Goal: Navigation & Orientation: Find specific page/section

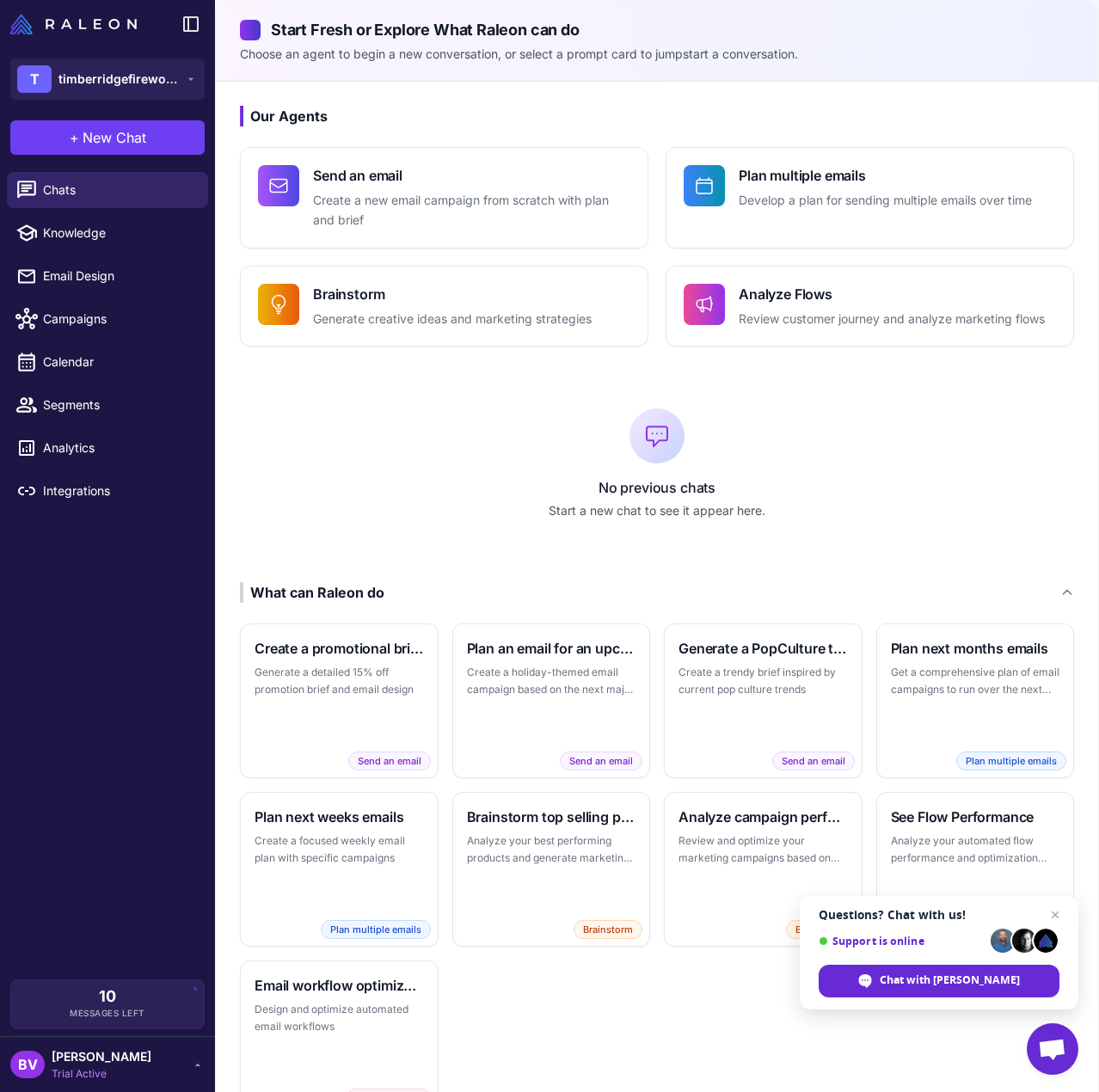
click at [120, 645] on div "Chats Knowledge Email Design Campaigns Calendar Segments Analytics Integrations" at bounding box center [108, 572] width 215 height 814
click at [156, 75] on span "timberridgefirewood" at bounding box center [118, 79] width 120 height 19
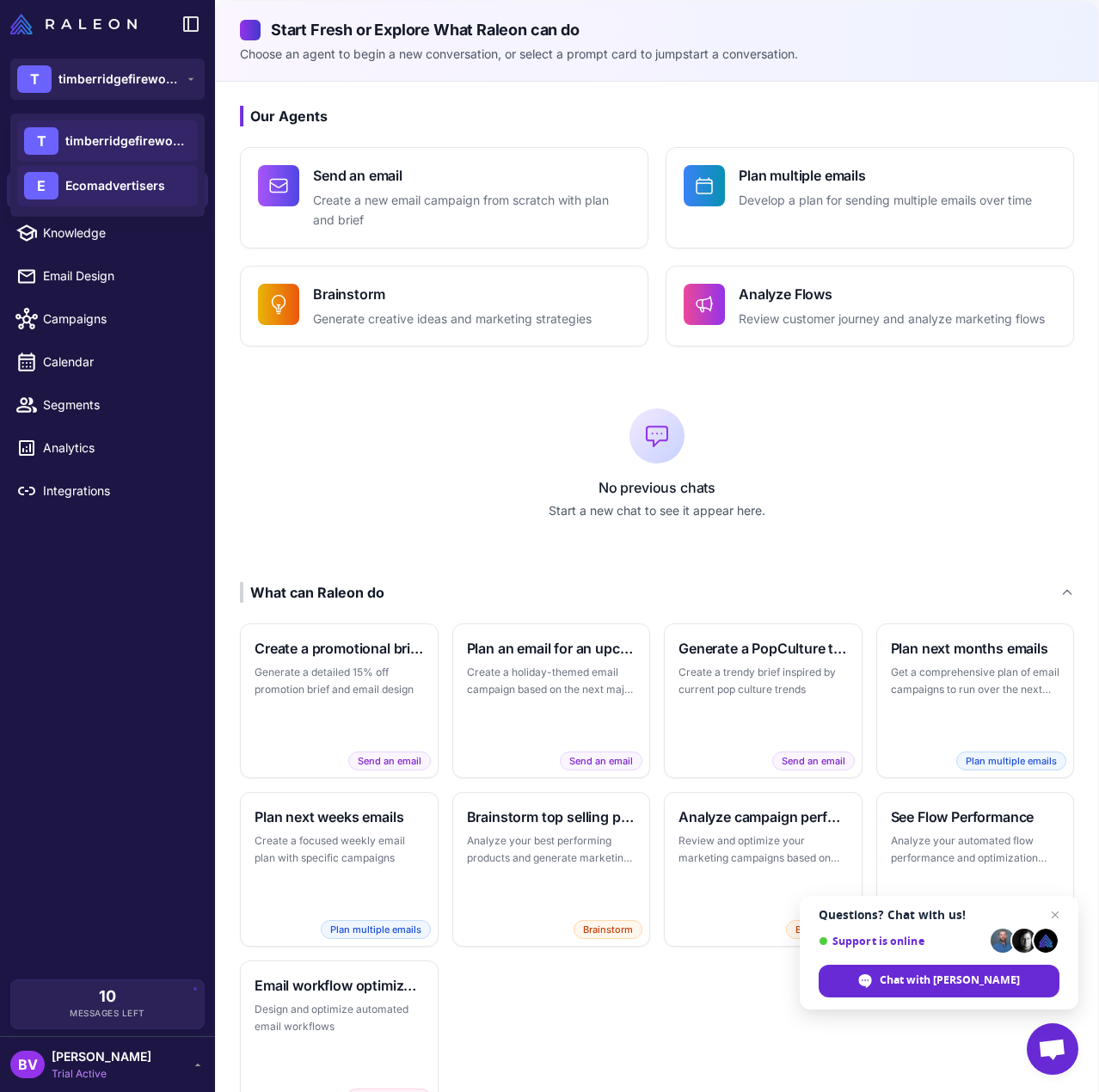
click at [144, 192] on span "Ecomadvertisers" at bounding box center [115, 186] width 100 height 19
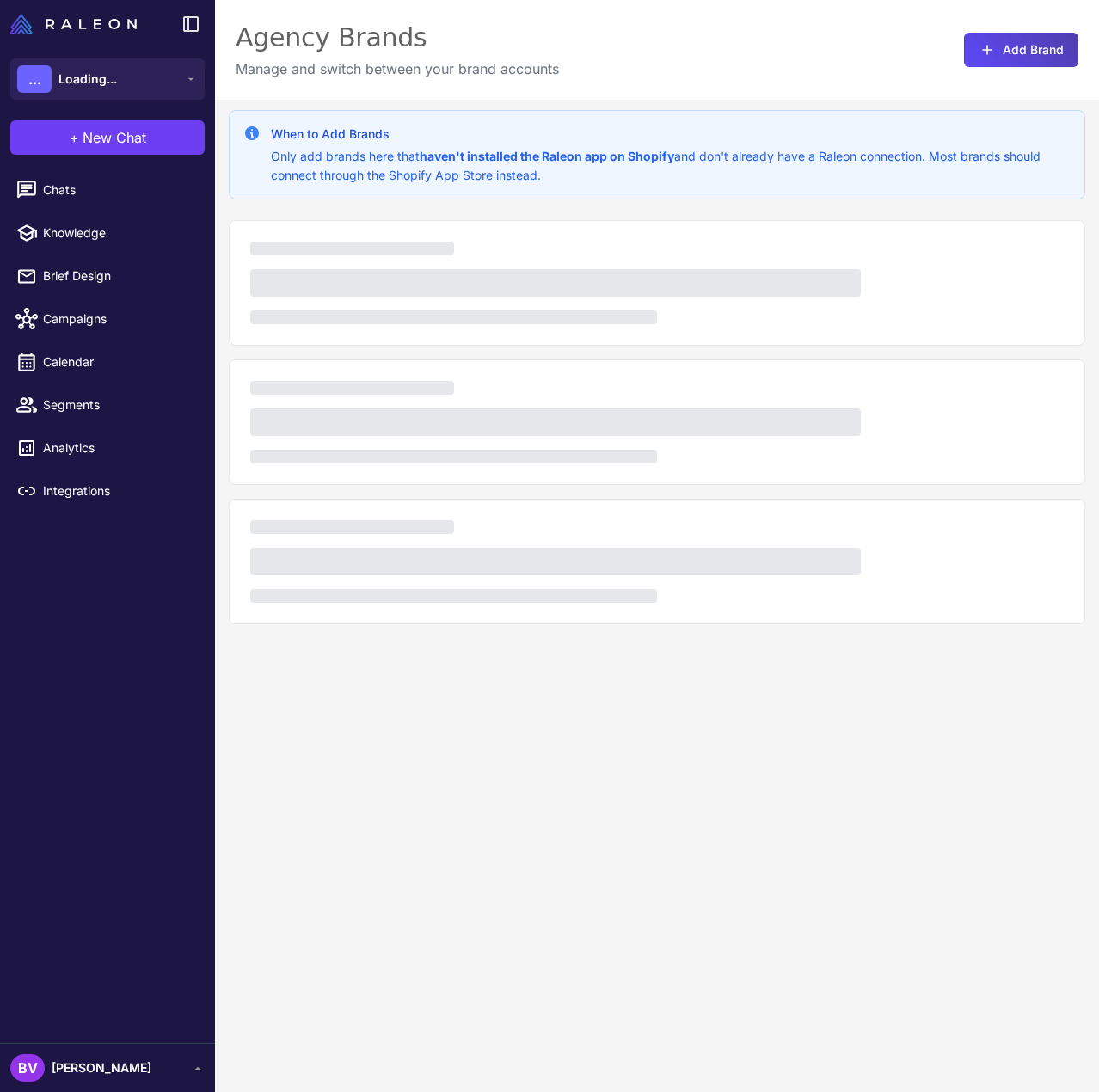
click at [71, 670] on div "Chats Knowledge Brief Design Campaigns Calendar Segments Analytics Integrations" at bounding box center [108, 604] width 215 height 878
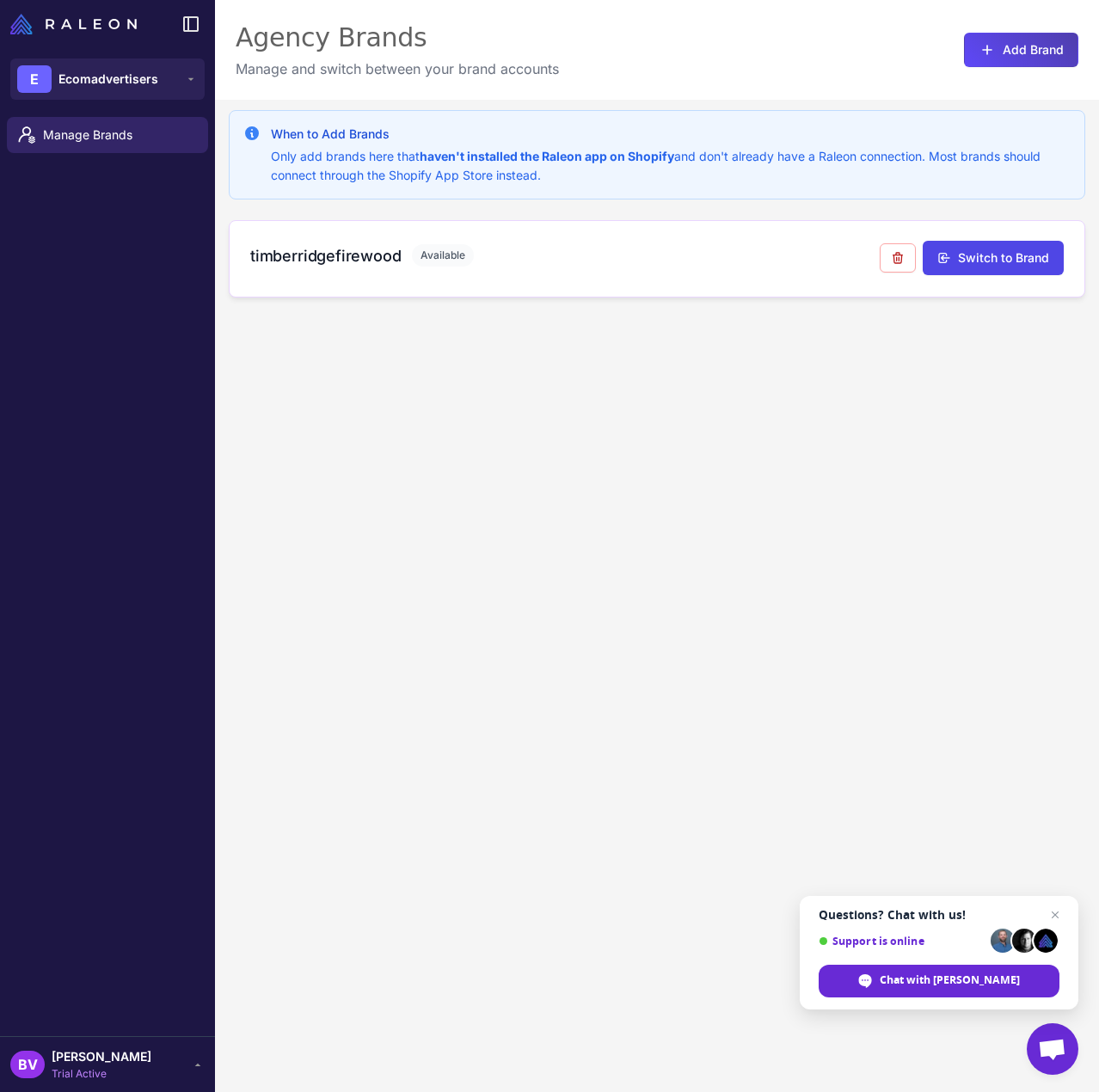
click at [289, 263] on h3 "timberridgefirewood" at bounding box center [325, 256] width 151 height 23
click at [101, 72] on span "Ecomadvertisers" at bounding box center [109, 79] width 100 height 19
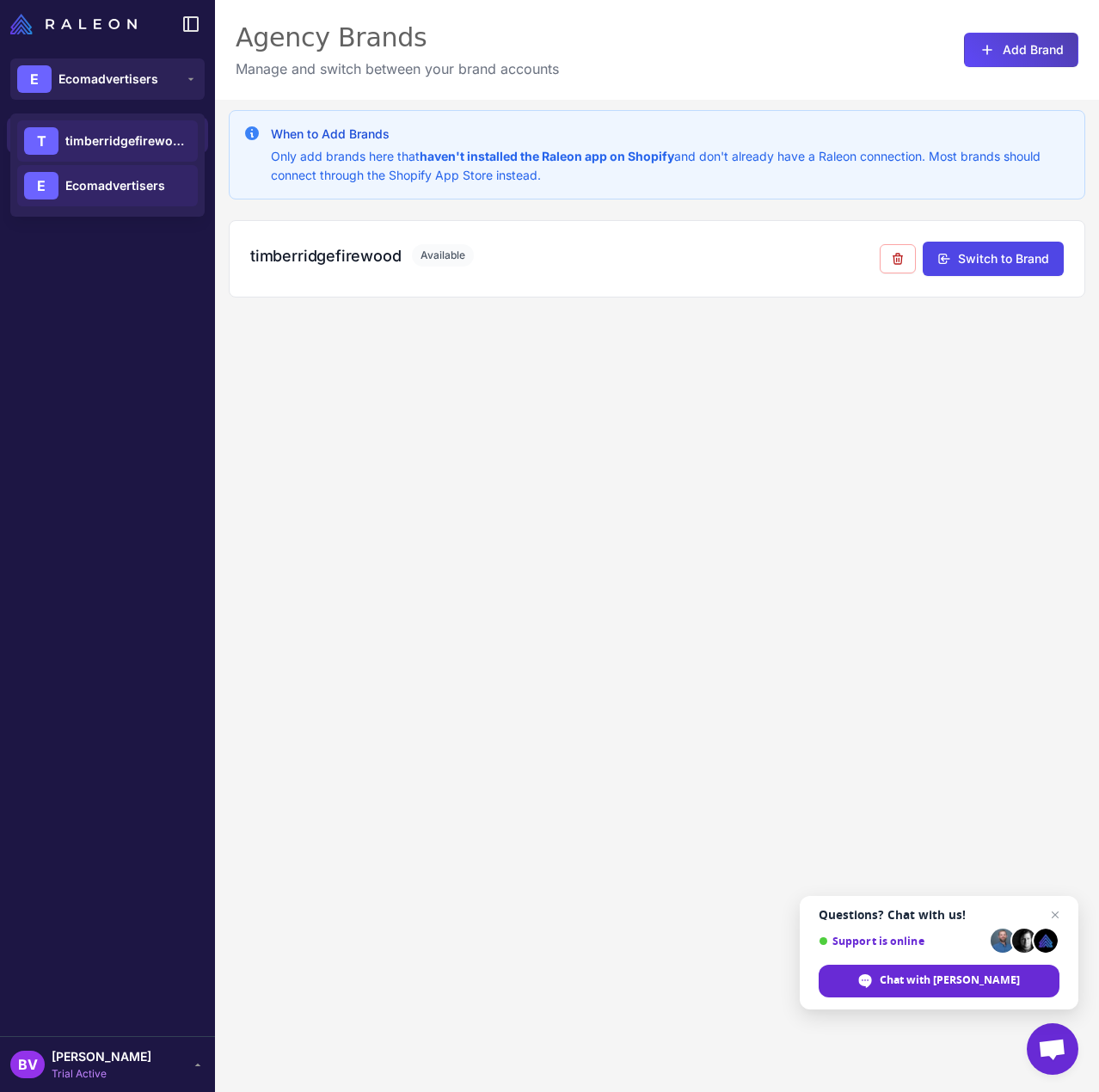
click at [107, 139] on span "timberridgefirewood" at bounding box center [125, 141] width 120 height 19
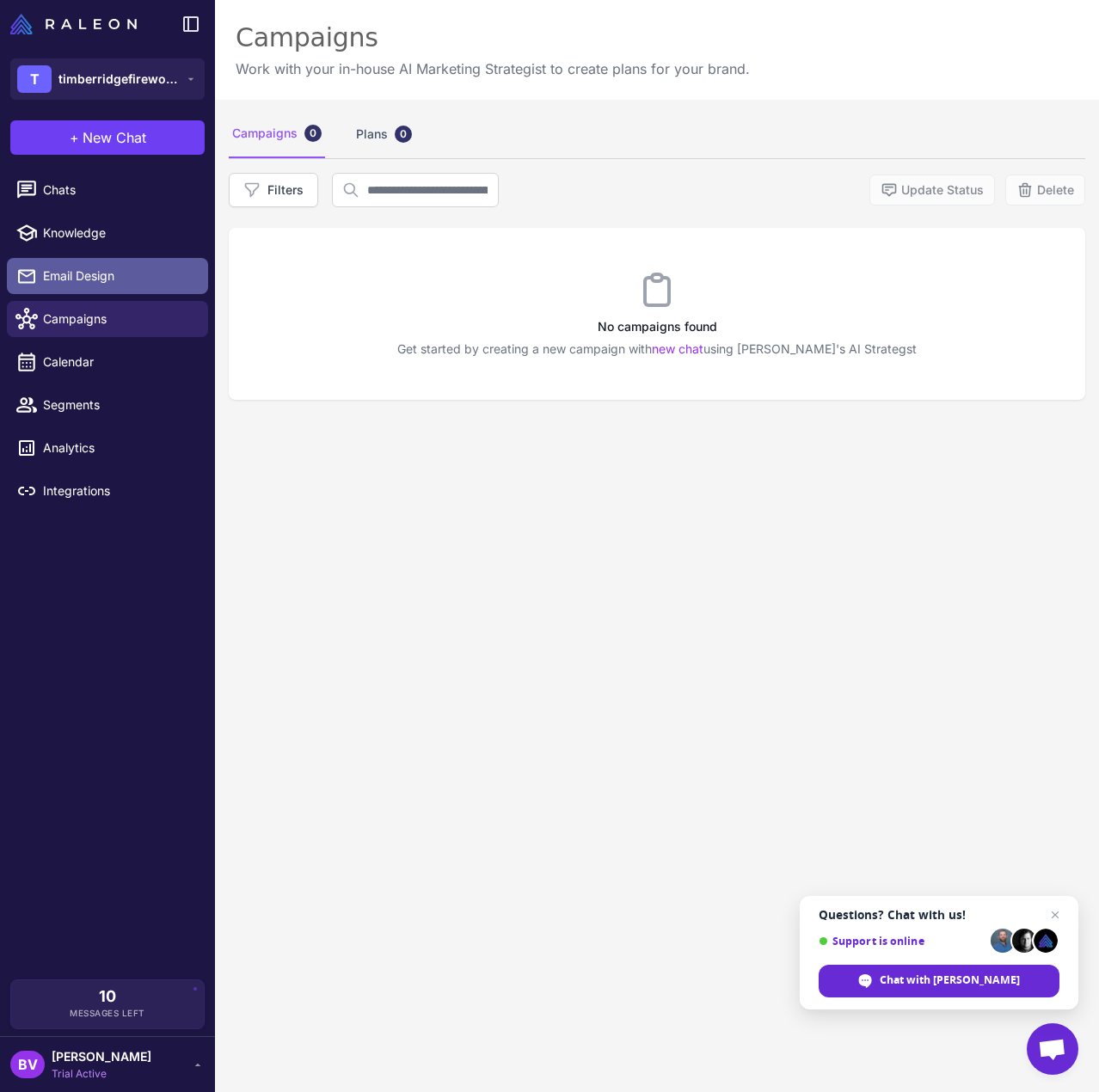
click at [119, 273] on span "Email Design" at bounding box center [118, 276] width 151 height 19
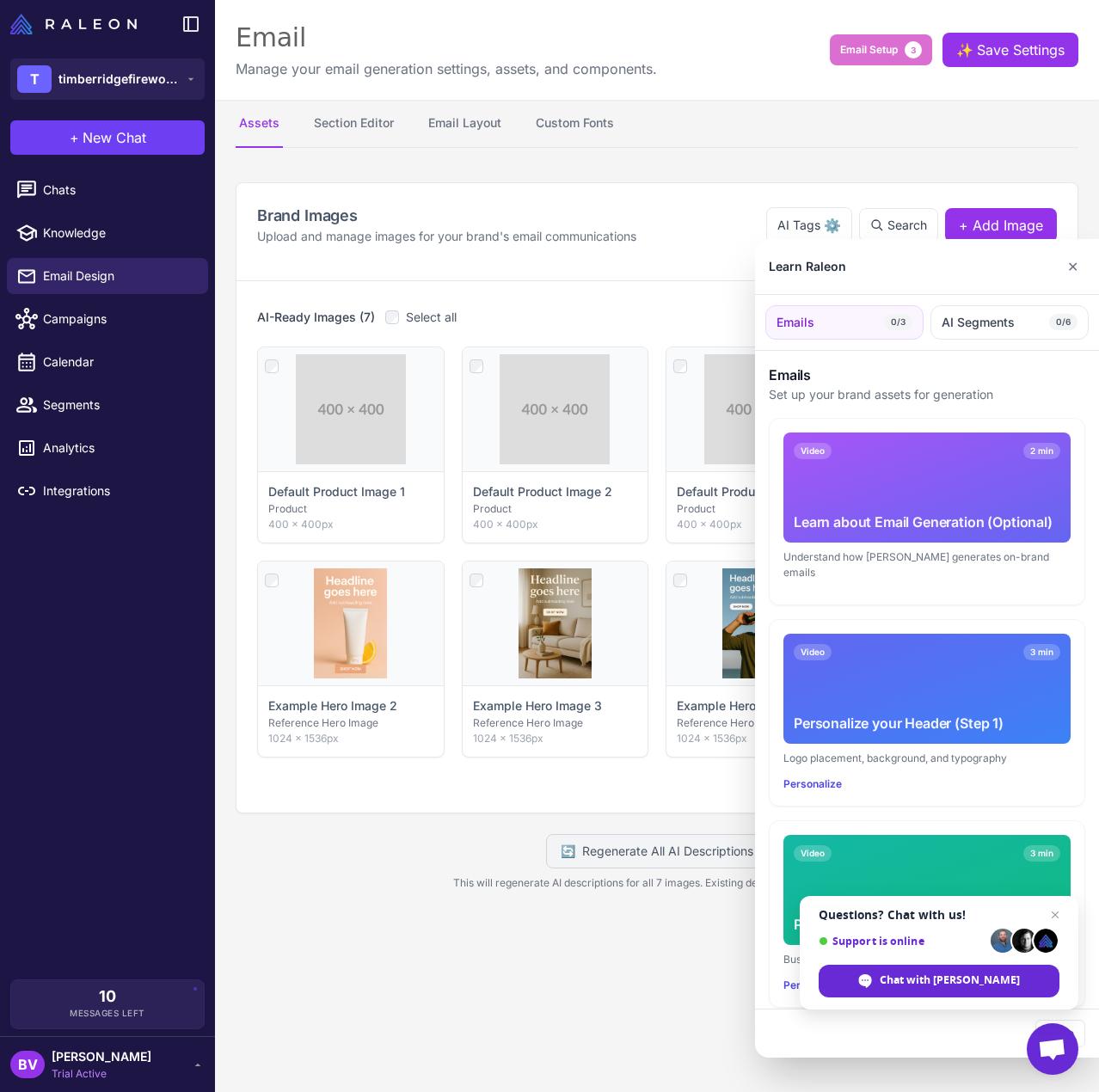
click at [371, 891] on div at bounding box center [549, 546] width 1099 height 1092
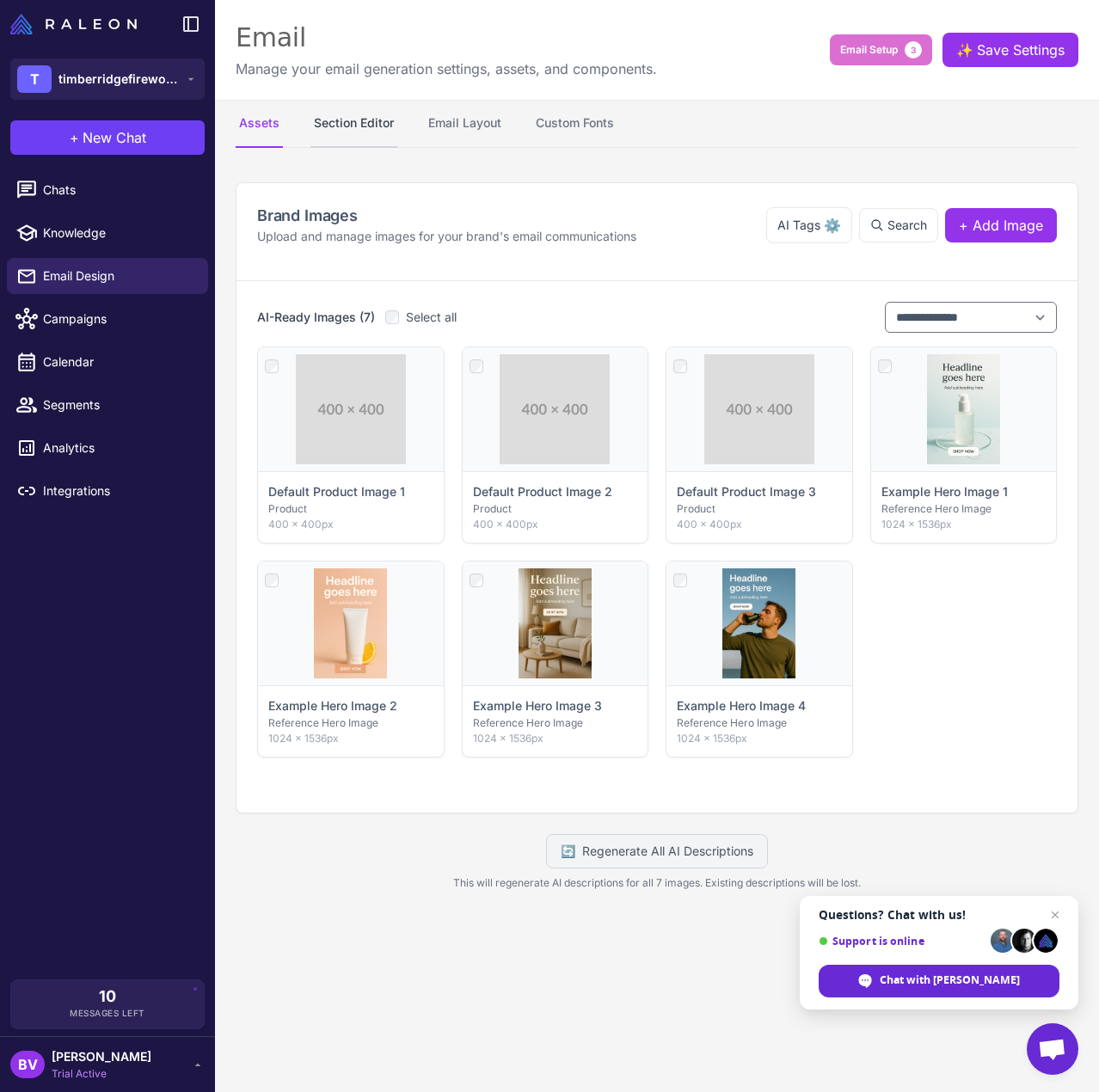
click at [343, 108] on button "Section Editor" at bounding box center [354, 124] width 87 height 48
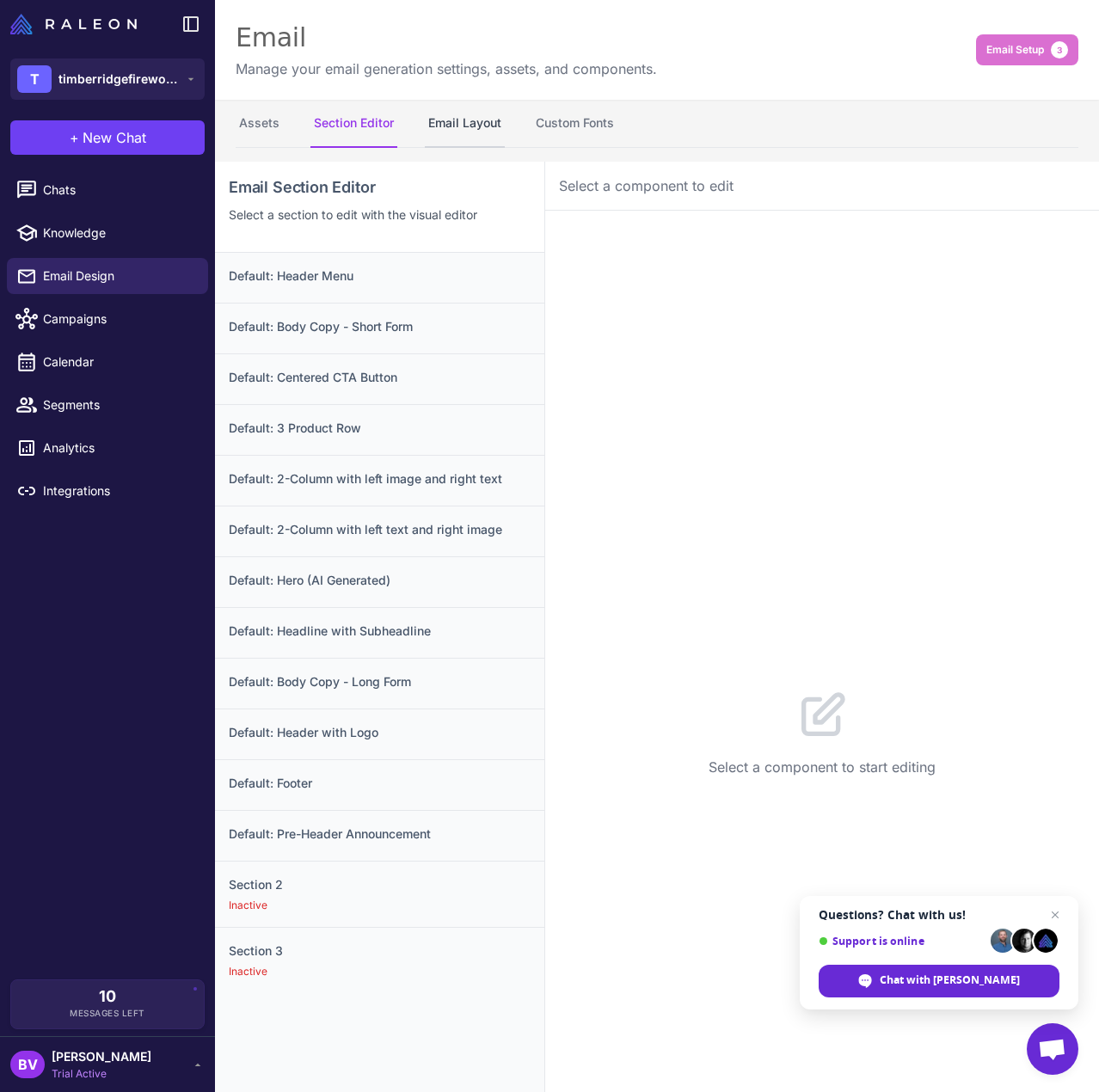
click at [501, 135] on button "Email Layout" at bounding box center [464, 124] width 80 height 48
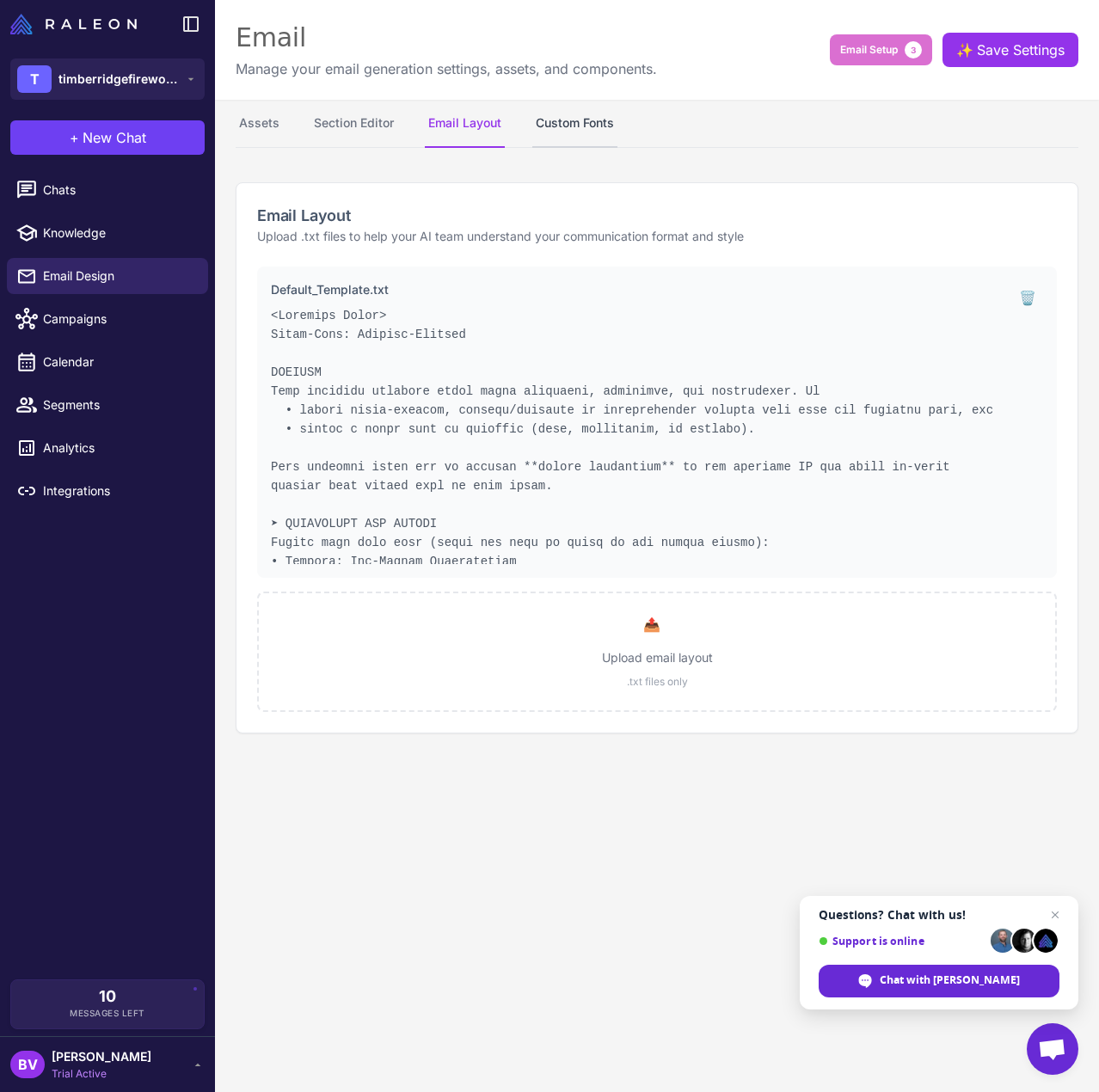
click at [539, 128] on button "Custom Fonts" at bounding box center [575, 124] width 86 height 48
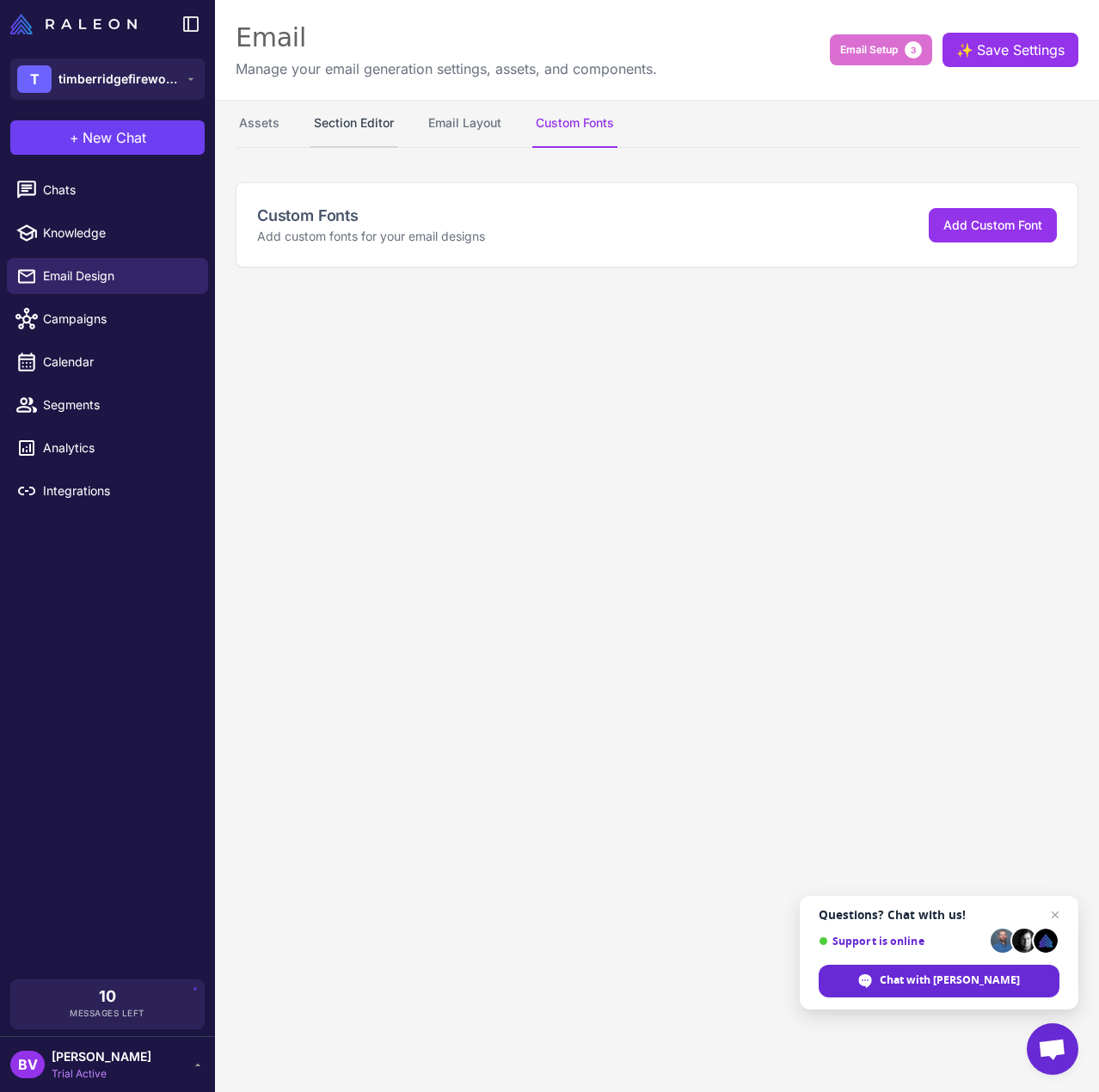
click at [325, 129] on button "Section Editor" at bounding box center [354, 124] width 87 height 48
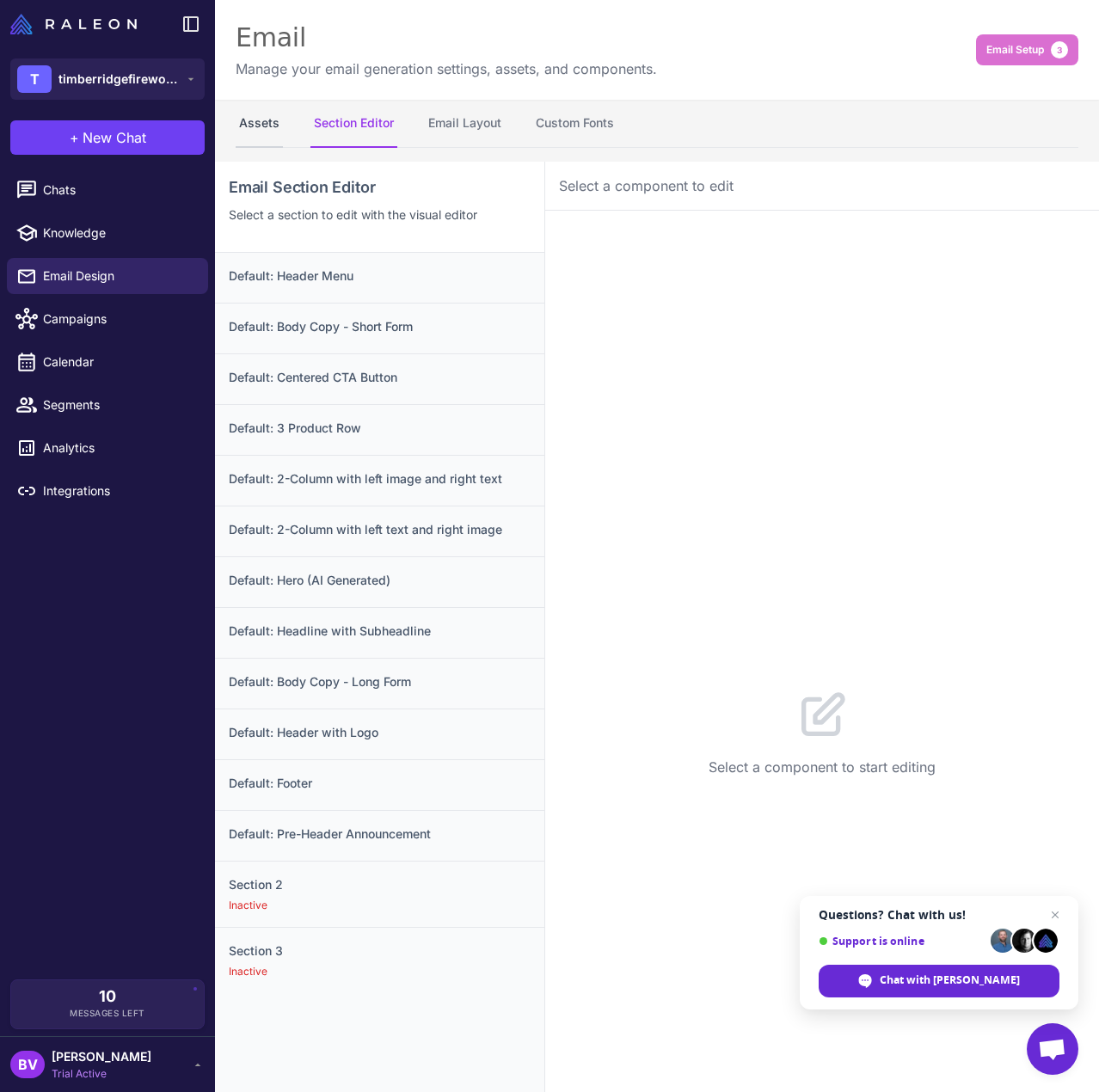
click at [258, 128] on button "Assets" at bounding box center [259, 124] width 47 height 48
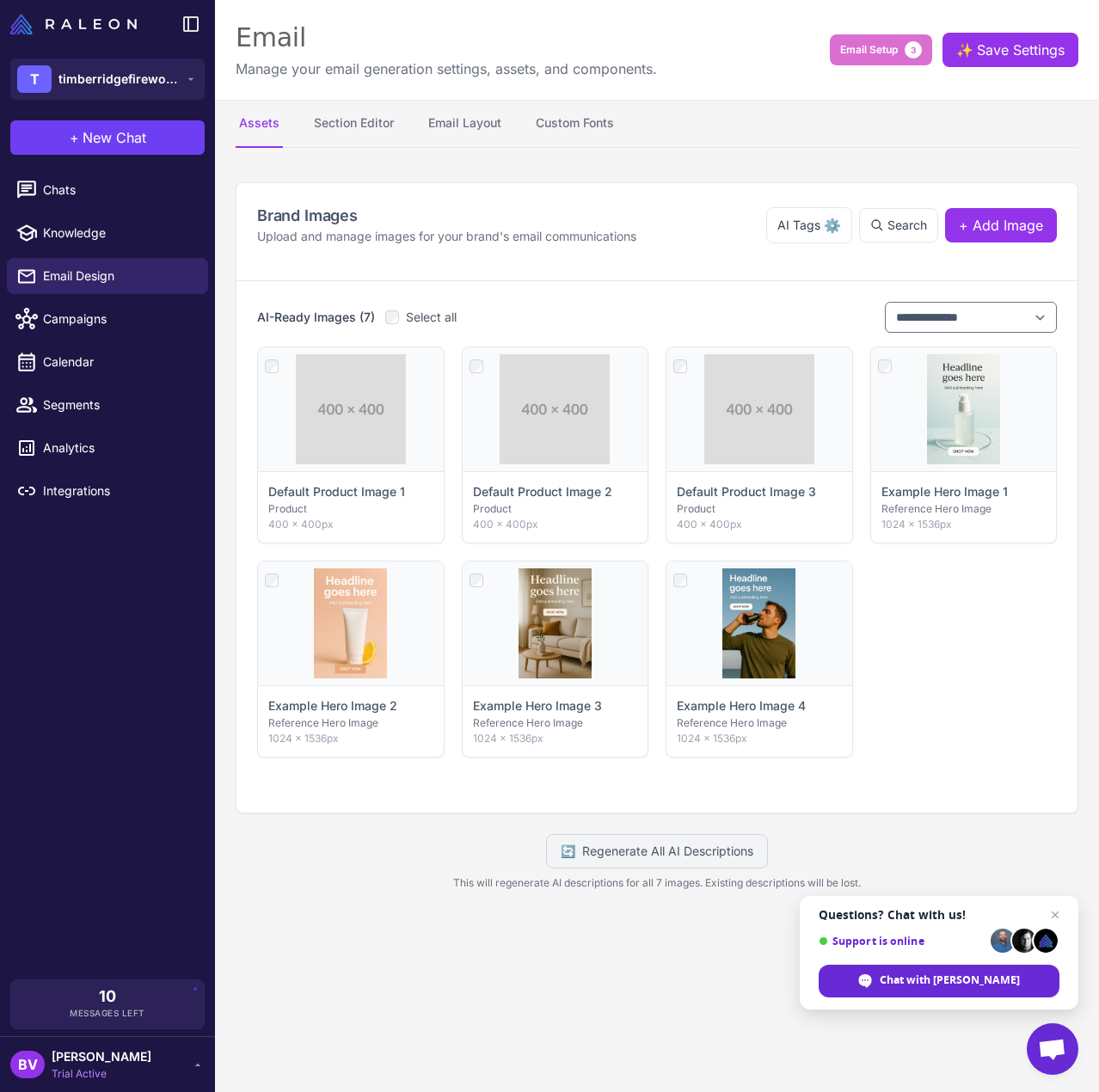
click at [68, 633] on div "Chats Knowledge Email Design Campaigns Calendar Segments Analytics Integrations" at bounding box center [108, 572] width 215 height 814
click at [95, 202] on link "Chats" at bounding box center [107, 190] width 201 height 37
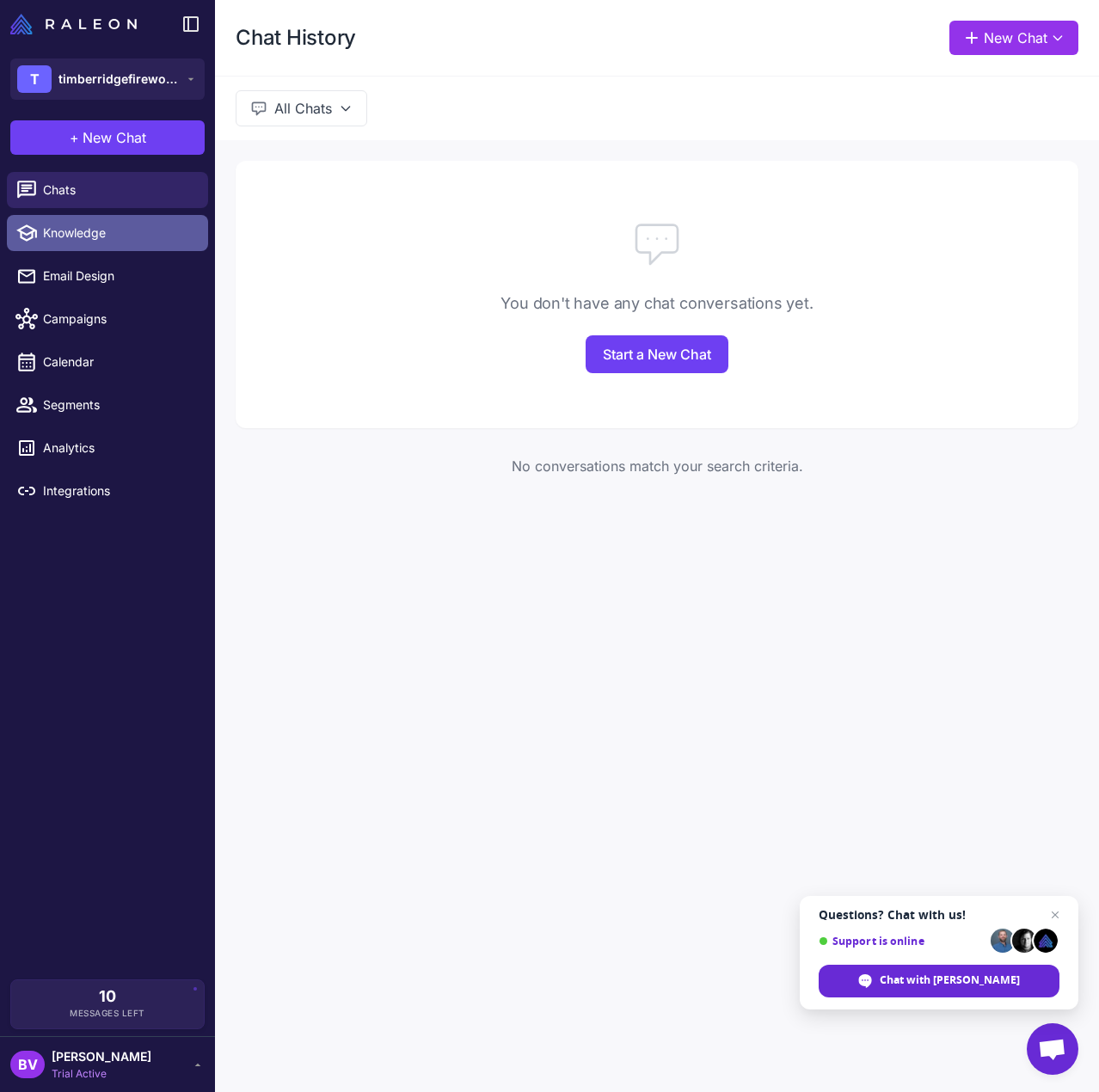
click at [106, 224] on span "Knowledge" at bounding box center [118, 234] width 151 height 19
select select
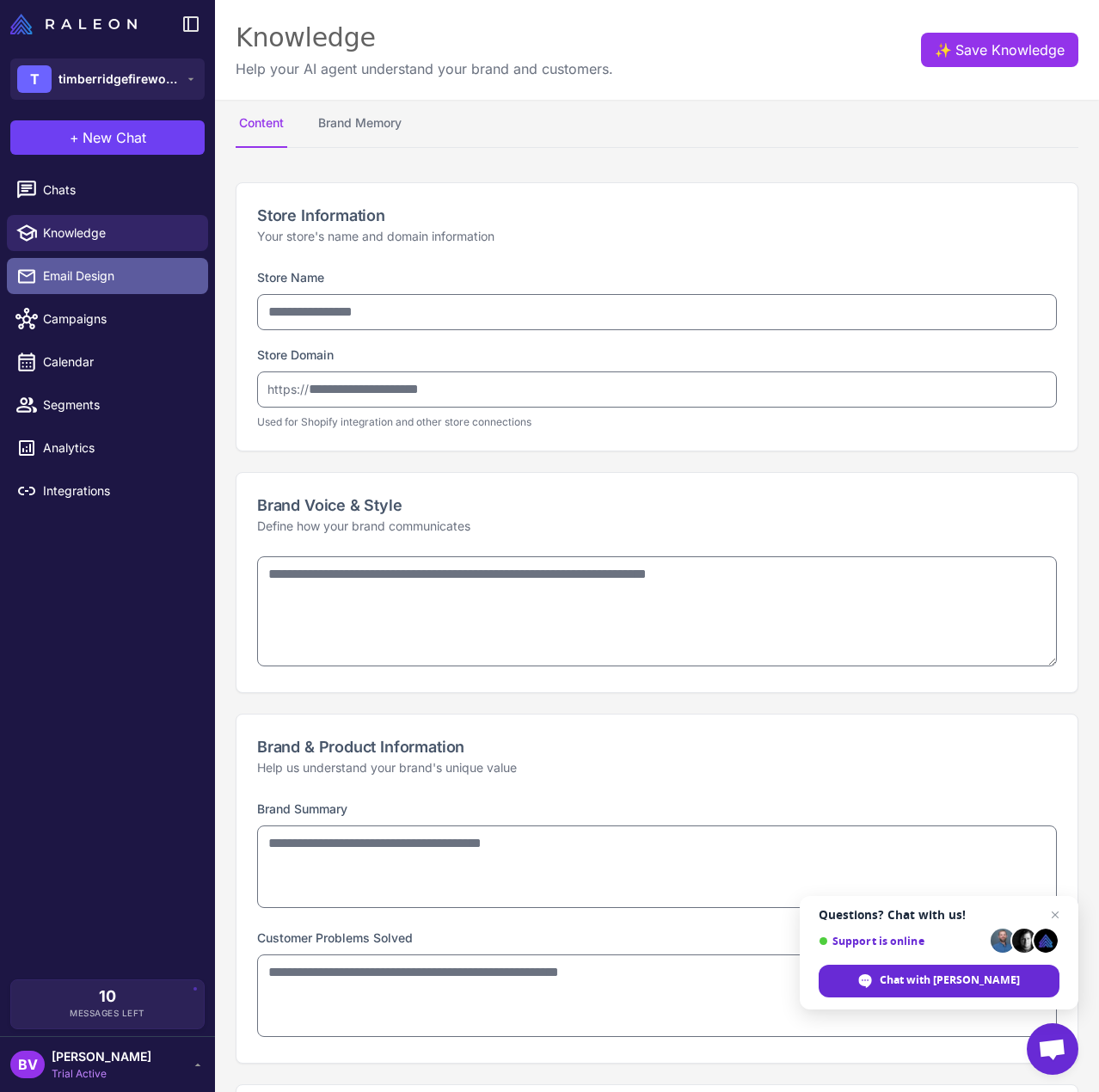
type input "**********"
type textarea "**********"
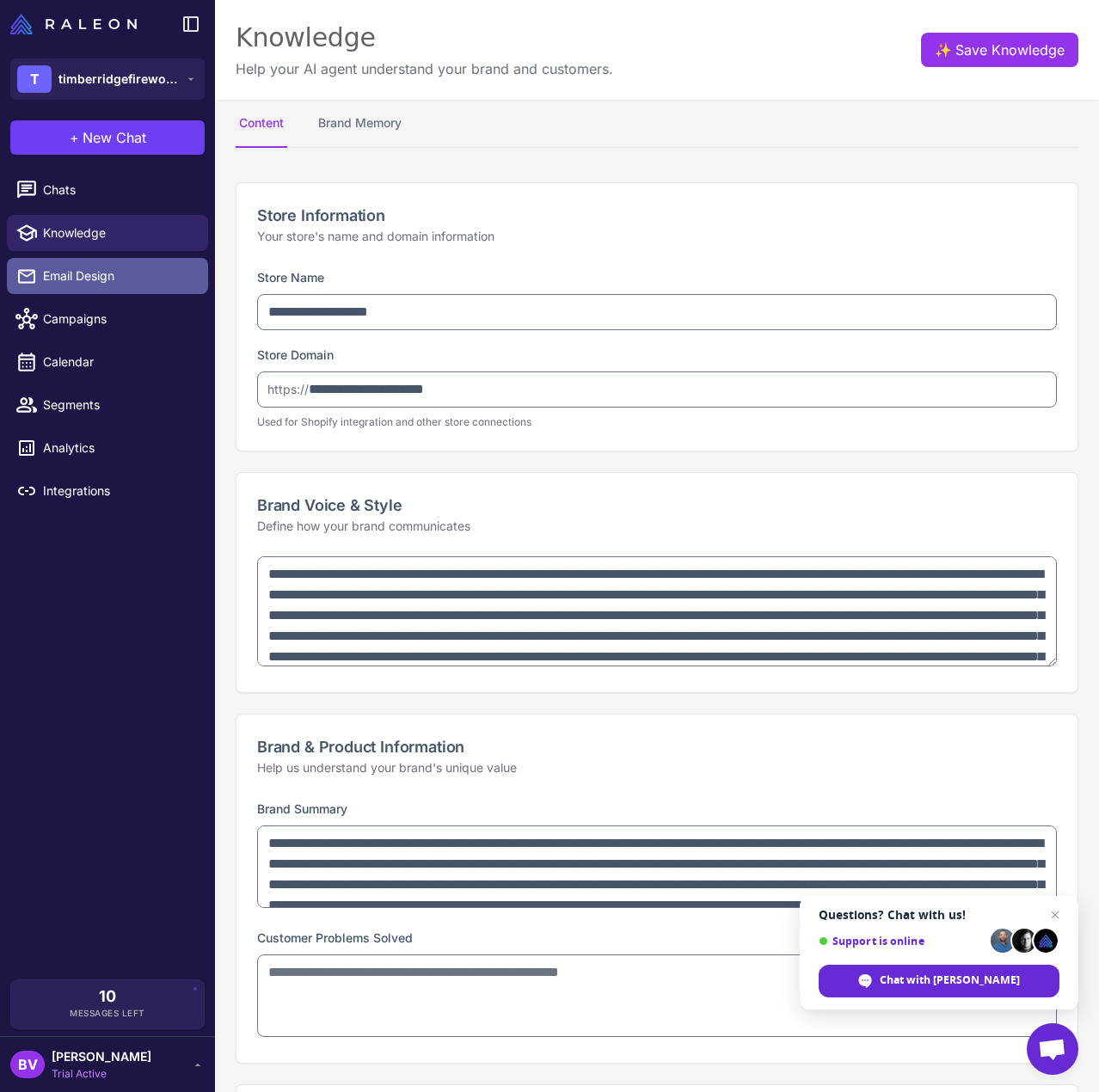
type textarea "**********"
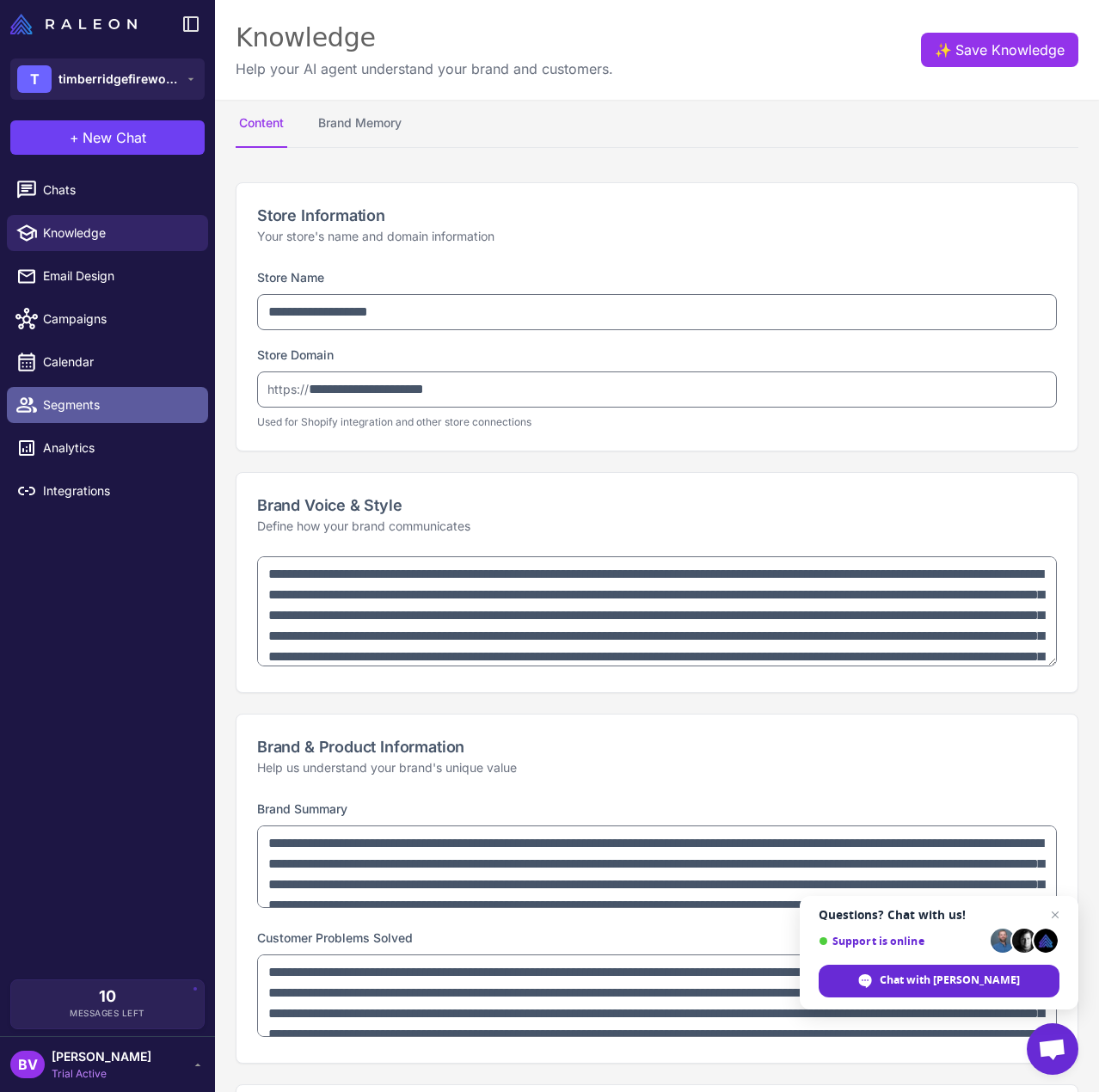
type textarea "**********"
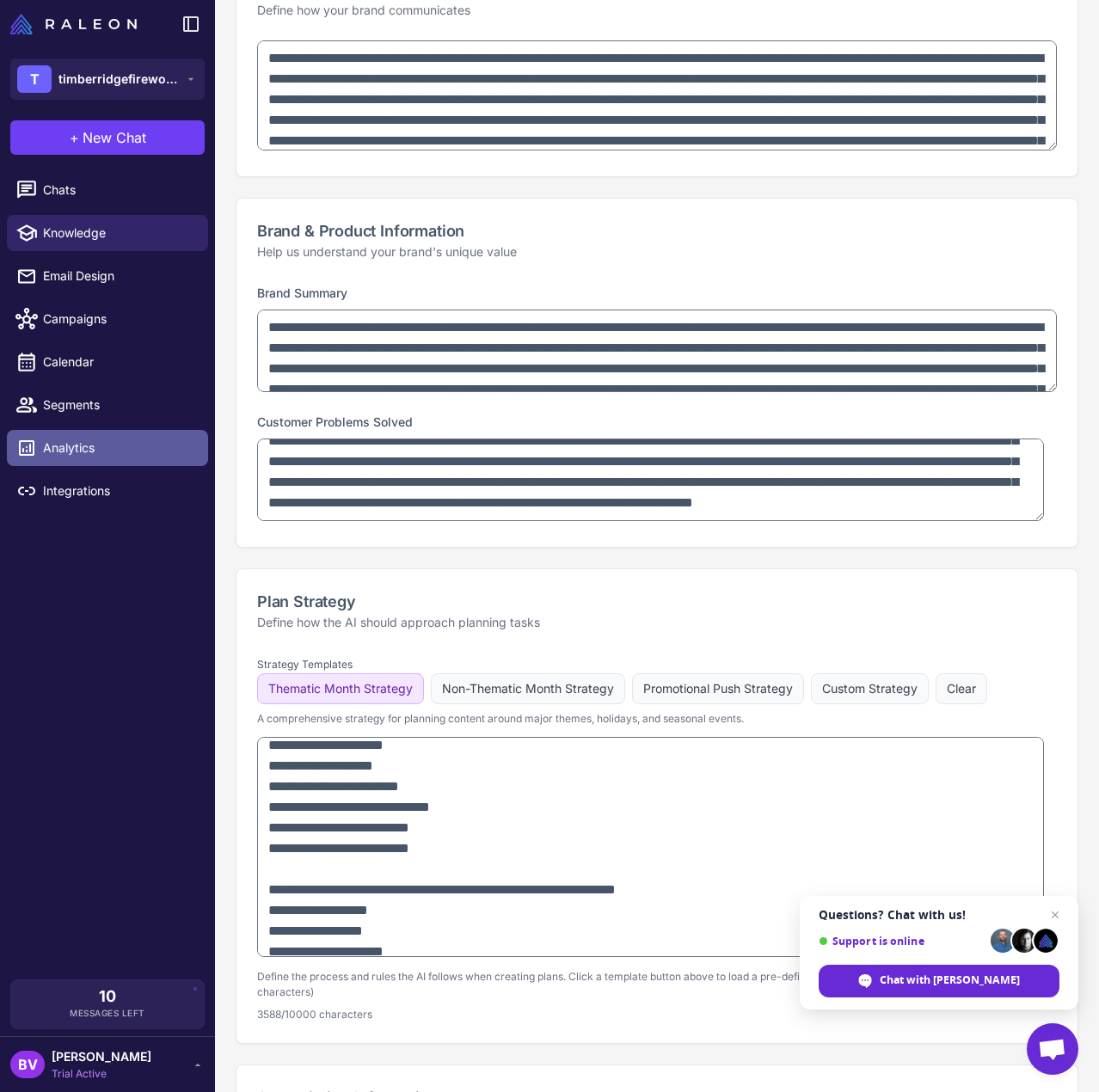
scroll to position [917, 0]
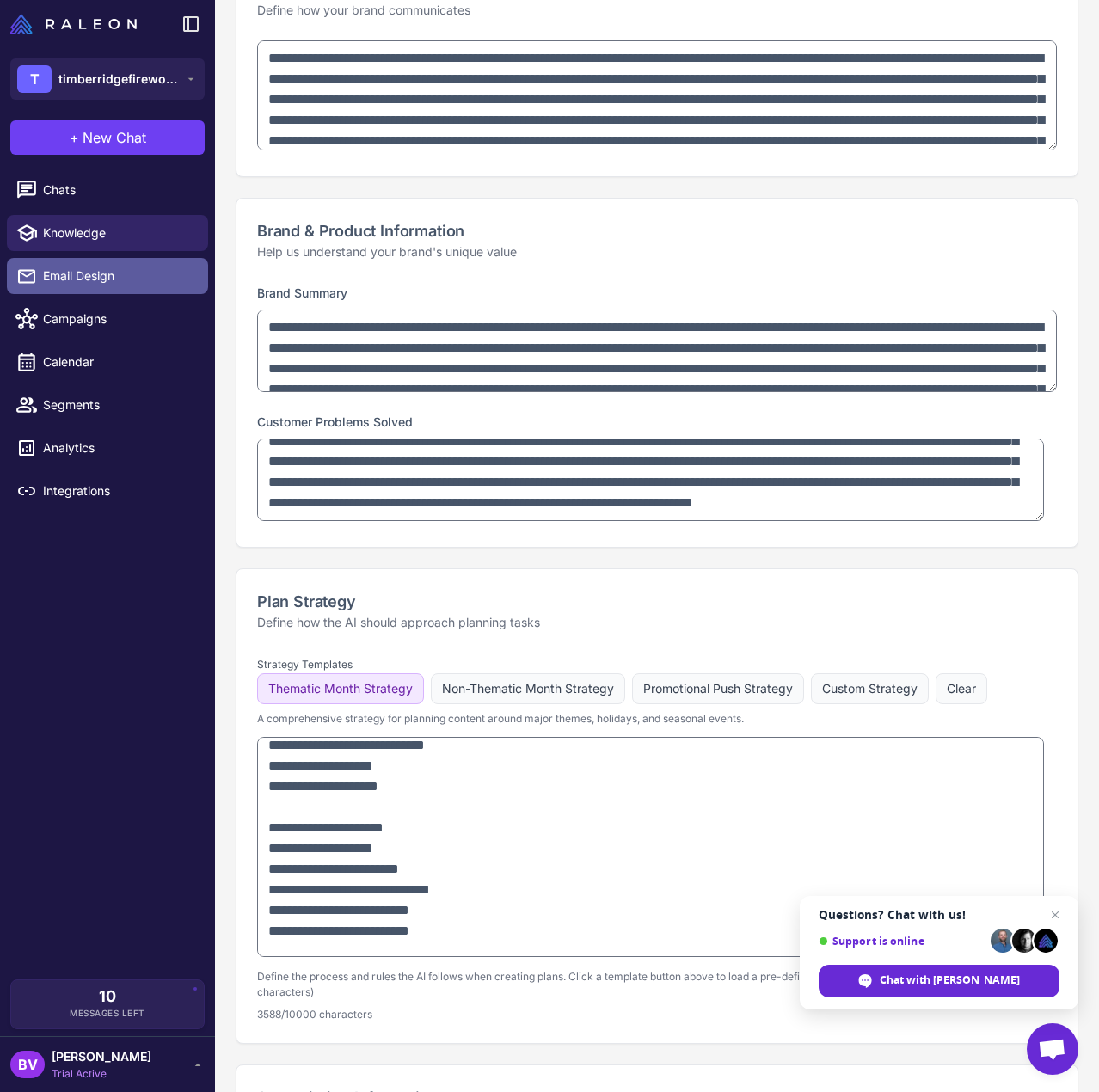
click at [85, 288] on link "Email Design" at bounding box center [107, 276] width 201 height 37
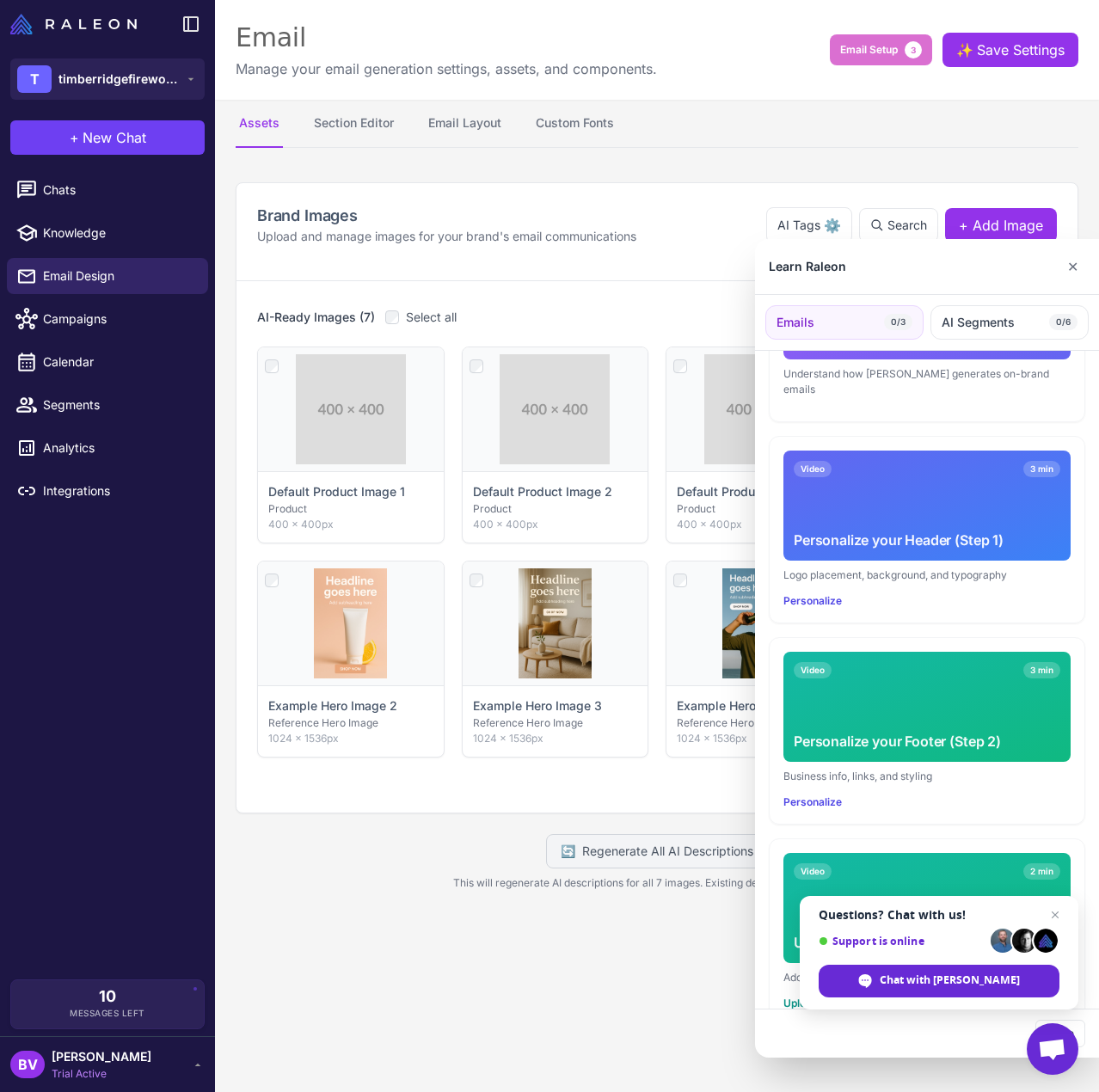
scroll to position [198, 0]
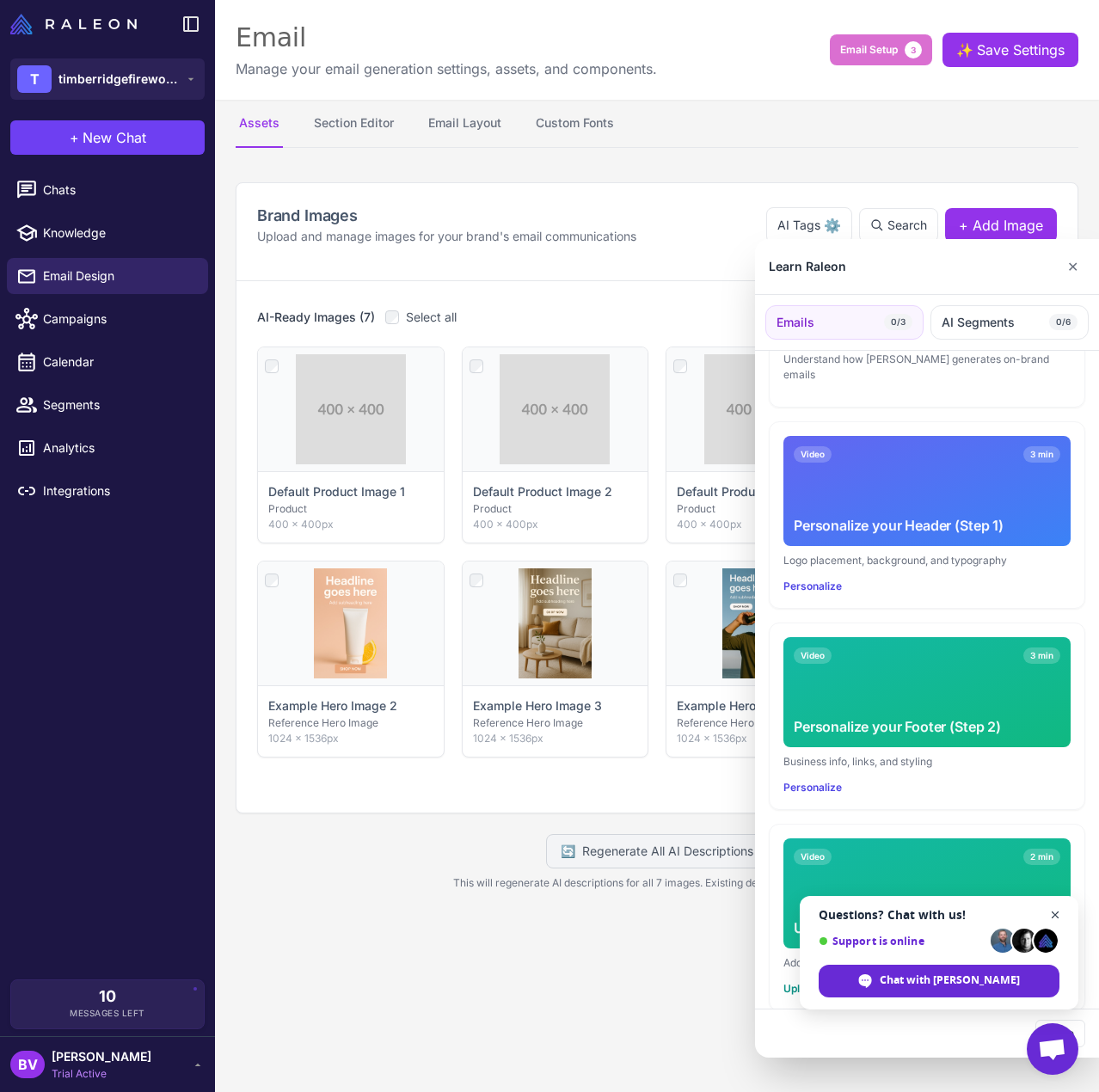
click at [1056, 914] on span "Close chat" at bounding box center [1056, 915] width 21 height 21
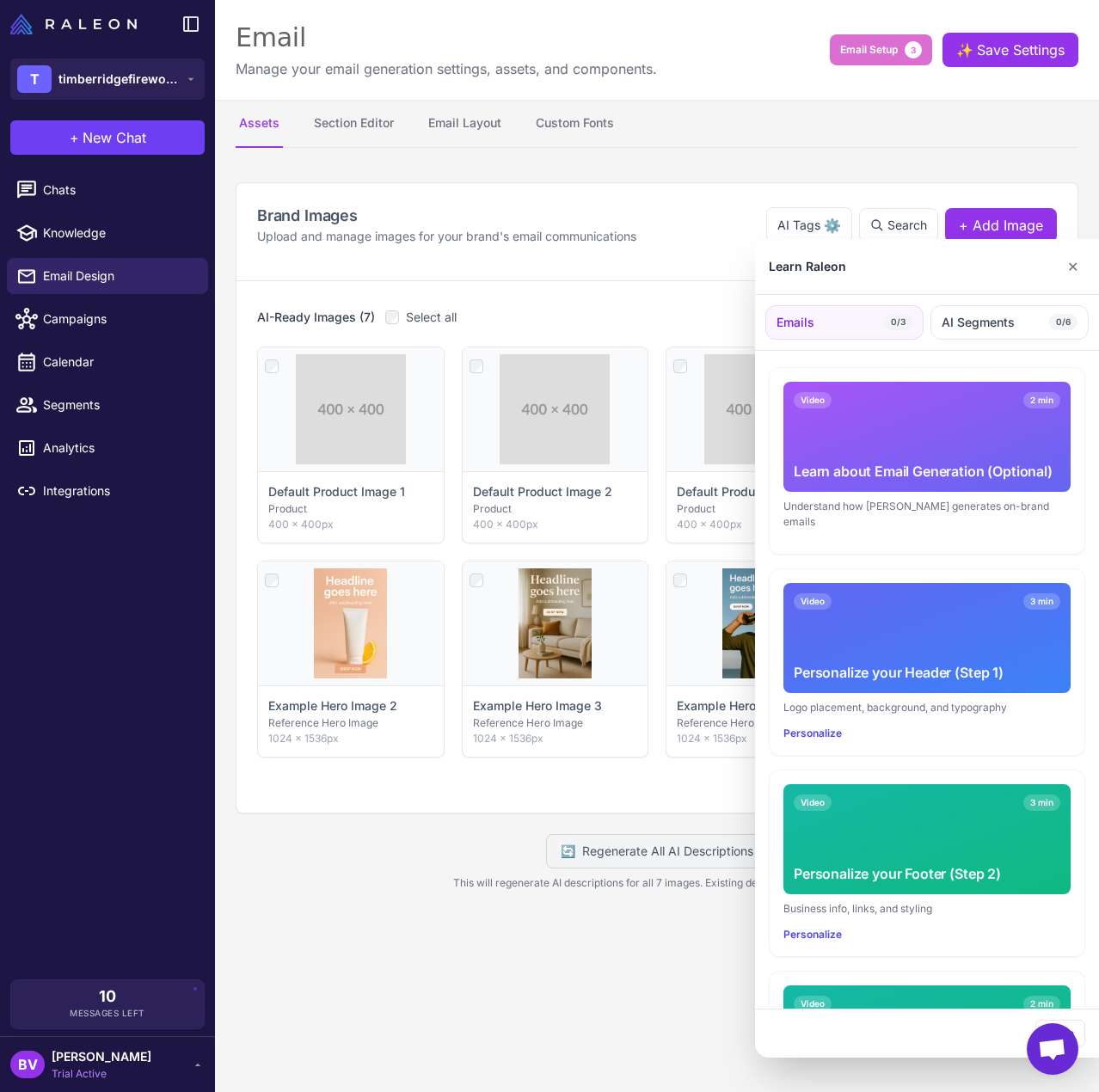
scroll to position [0, 0]
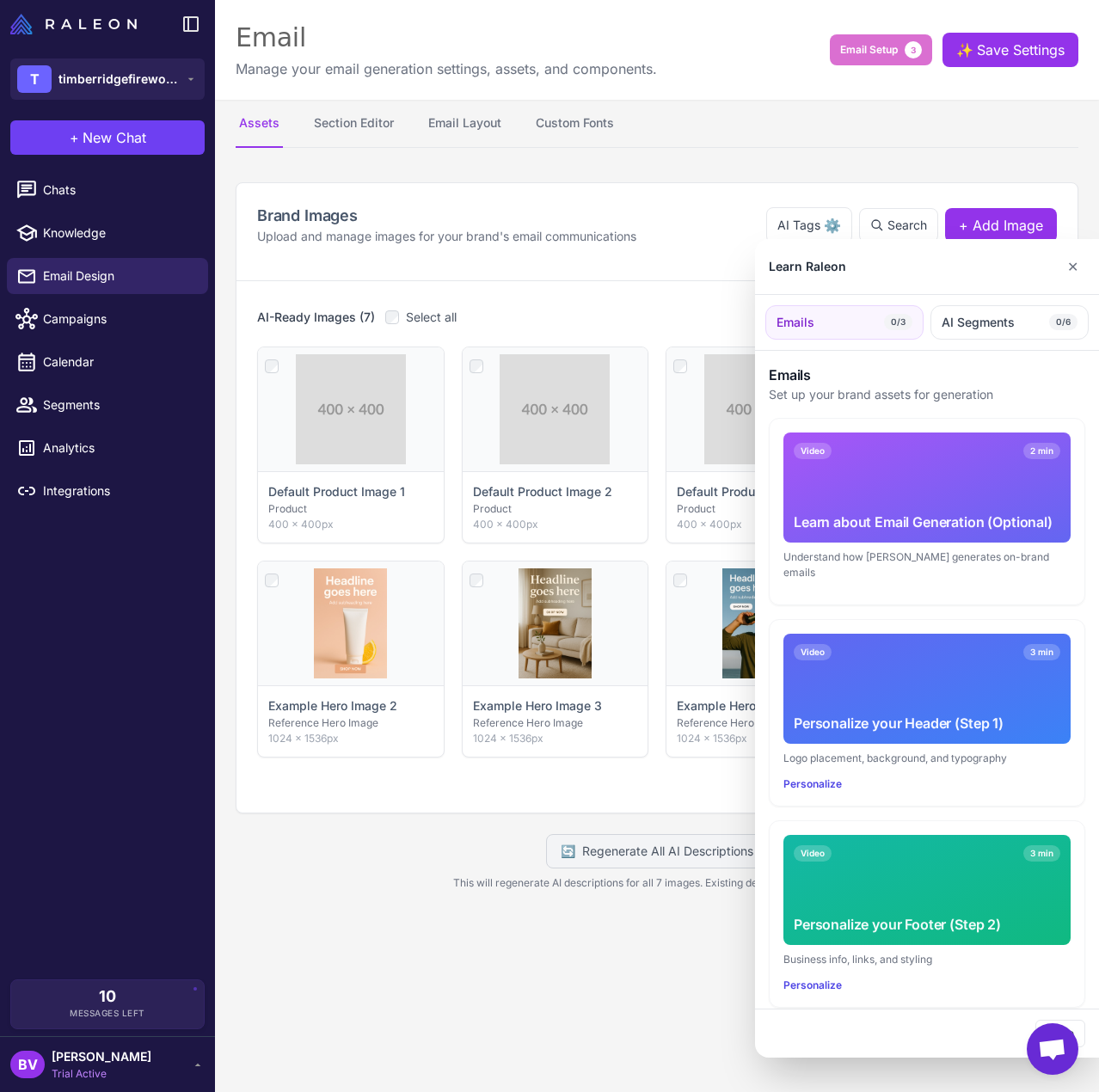
click at [870, 518] on div "Learn about Email Generation (Optional)" at bounding box center [927, 521] width 266 height 20
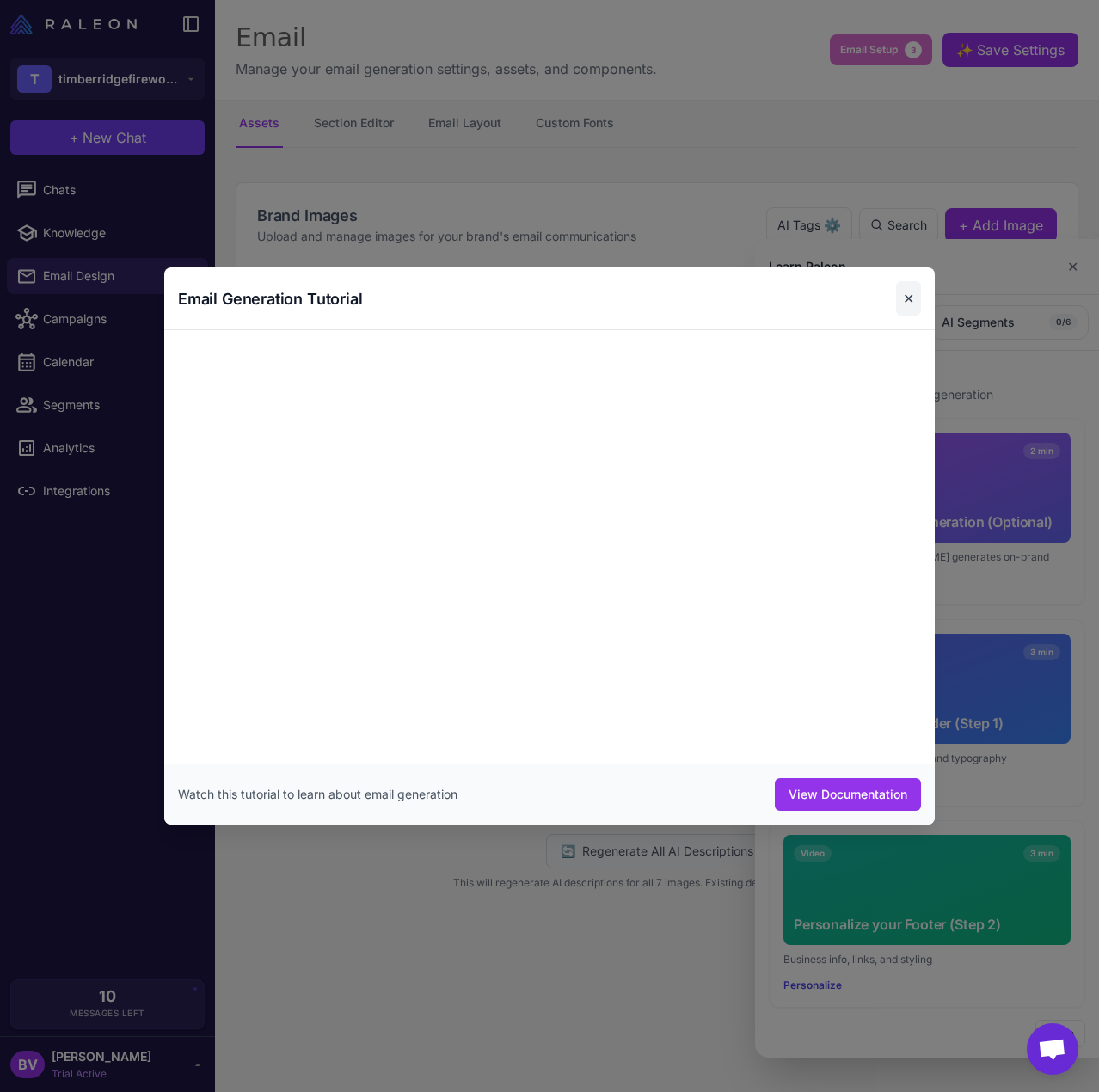
click at [912, 306] on button "✕" at bounding box center [909, 298] width 25 height 35
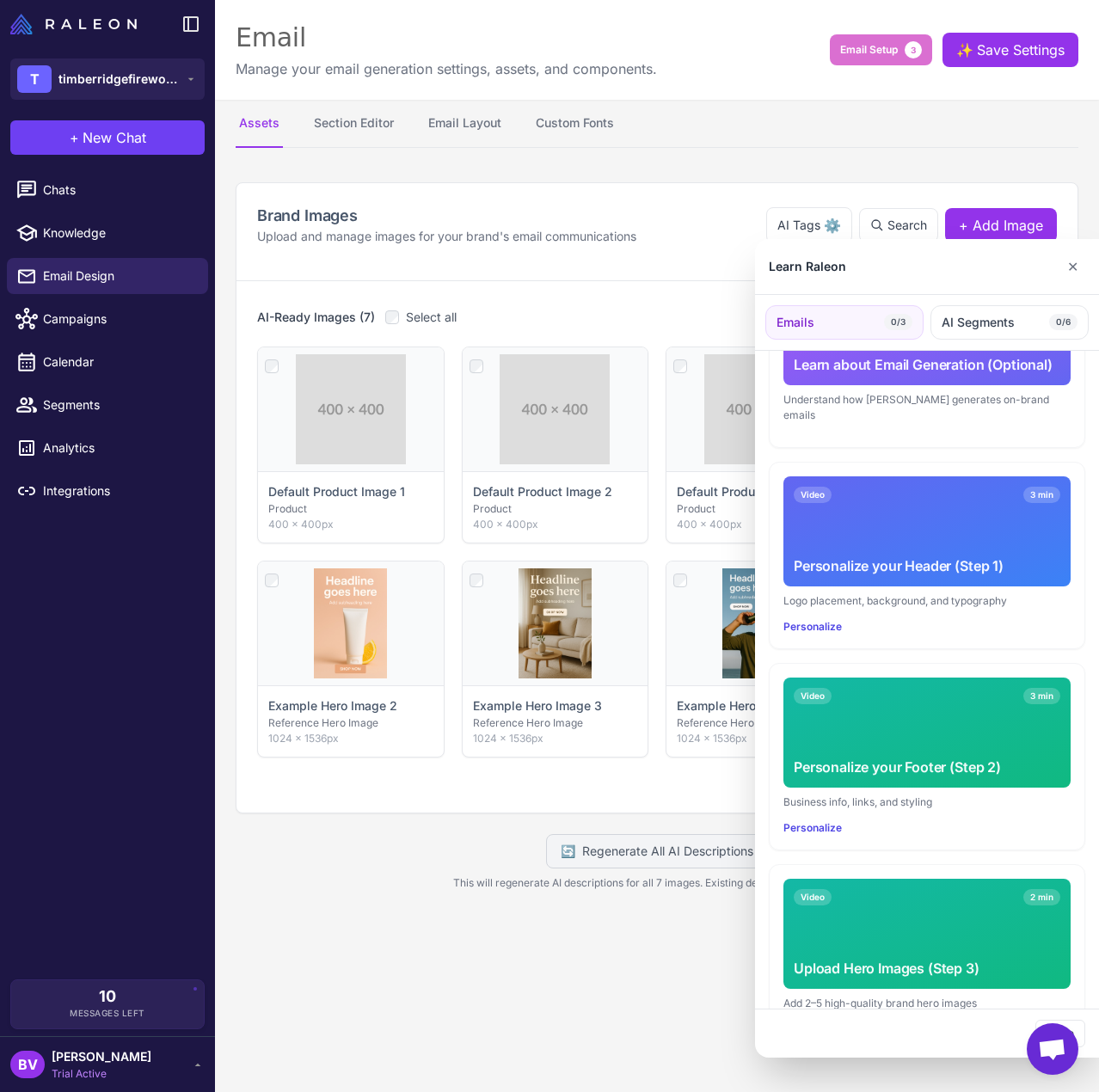
scroll to position [198, 0]
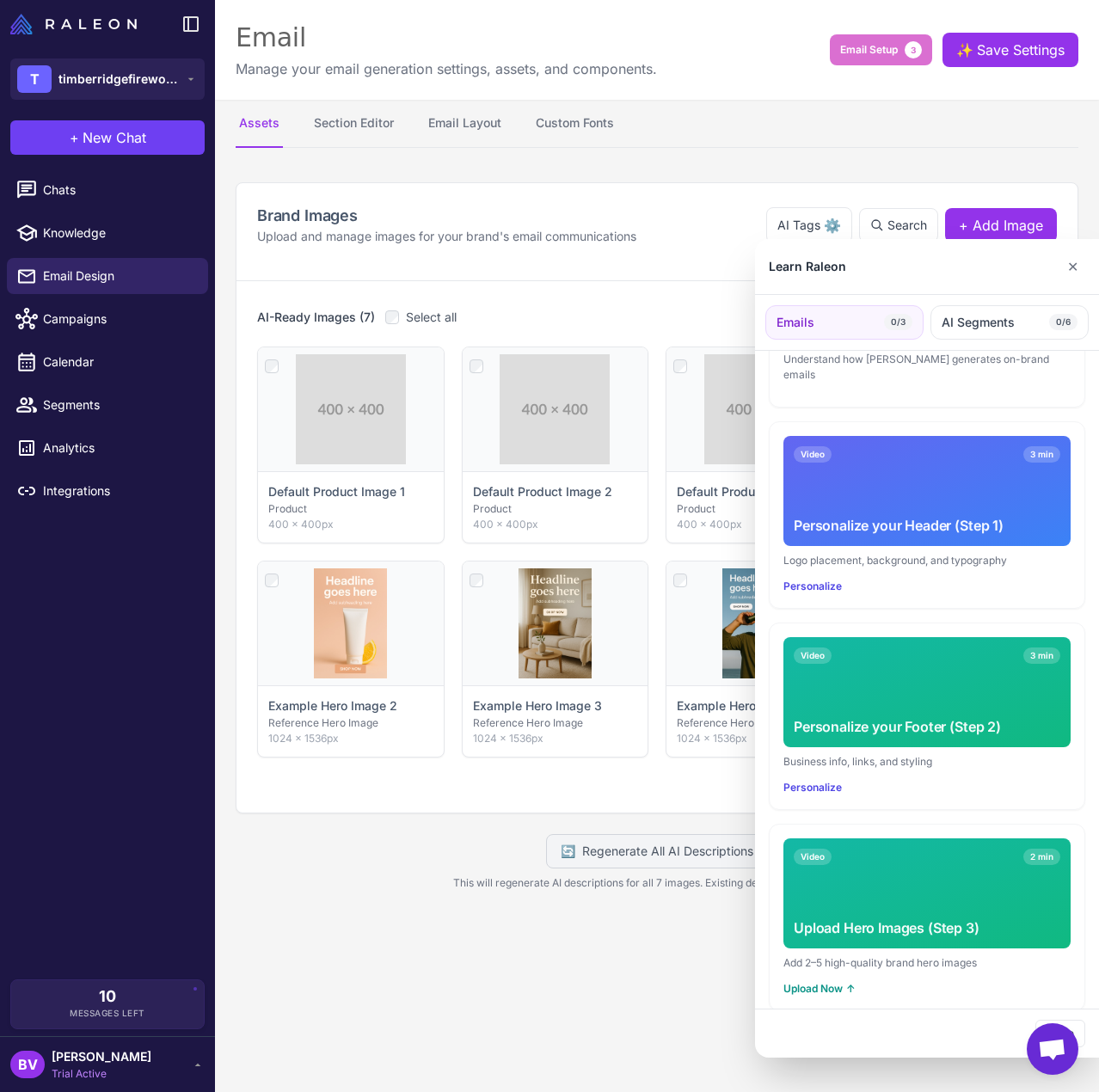
click at [502, 959] on div at bounding box center [549, 546] width 1099 height 1092
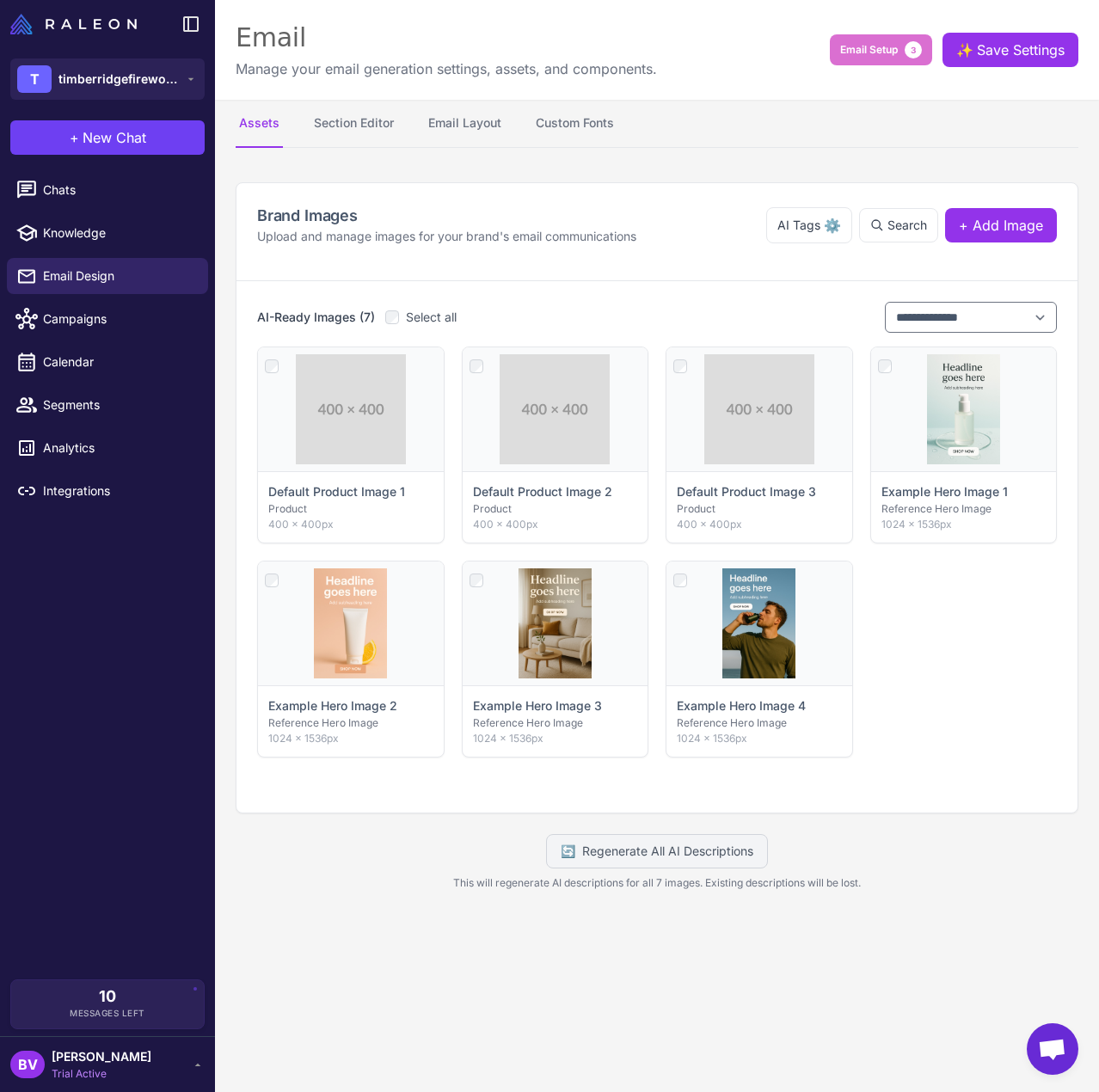
click at [79, 648] on div "Chats Knowledge Email Design Campaigns Calendar Segments Analytics Integrations" at bounding box center [108, 572] width 215 height 814
click at [99, 357] on span "Calendar" at bounding box center [118, 362] width 151 height 19
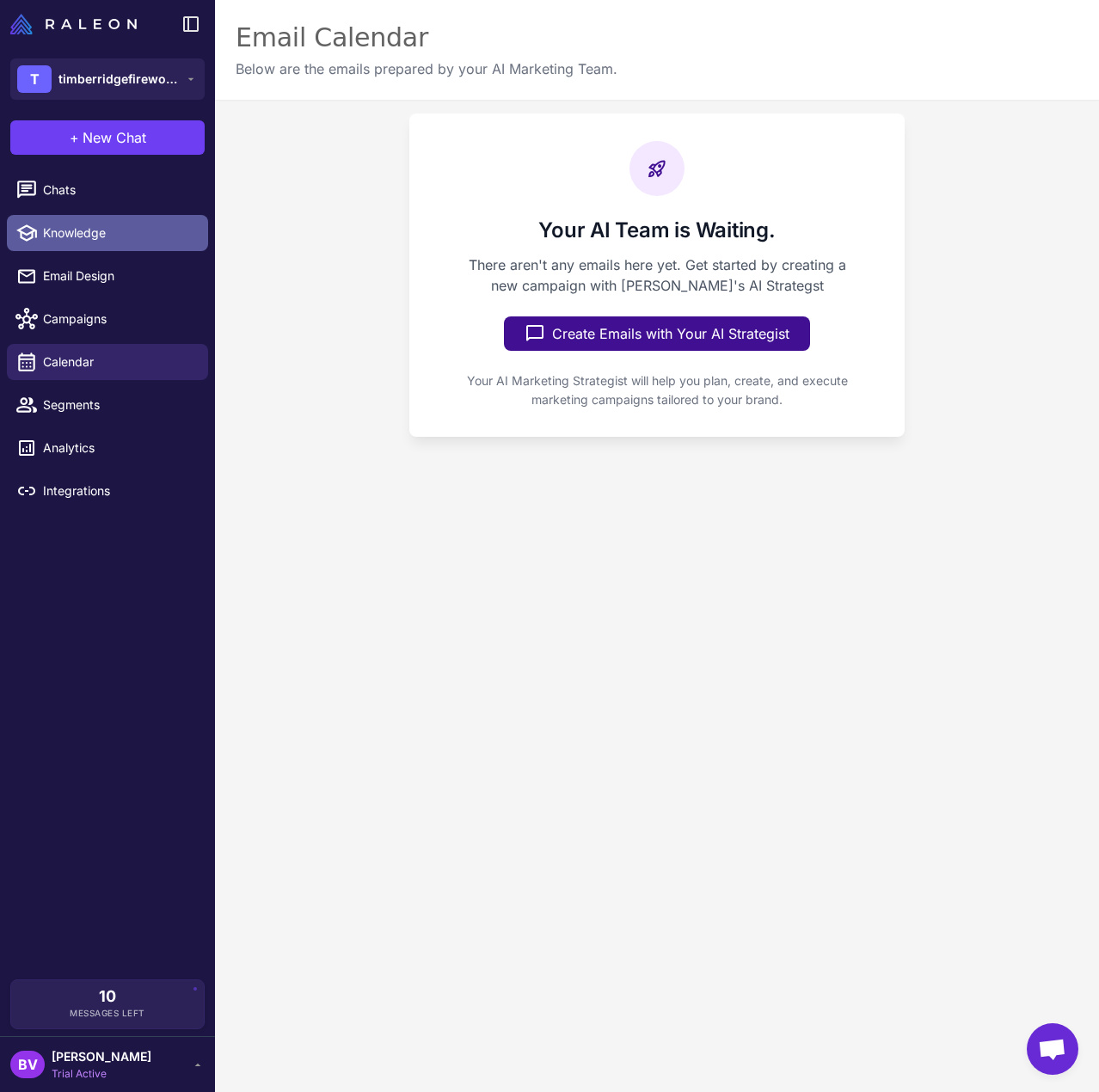
click at [76, 220] on link "Knowledge" at bounding box center [107, 234] width 201 height 37
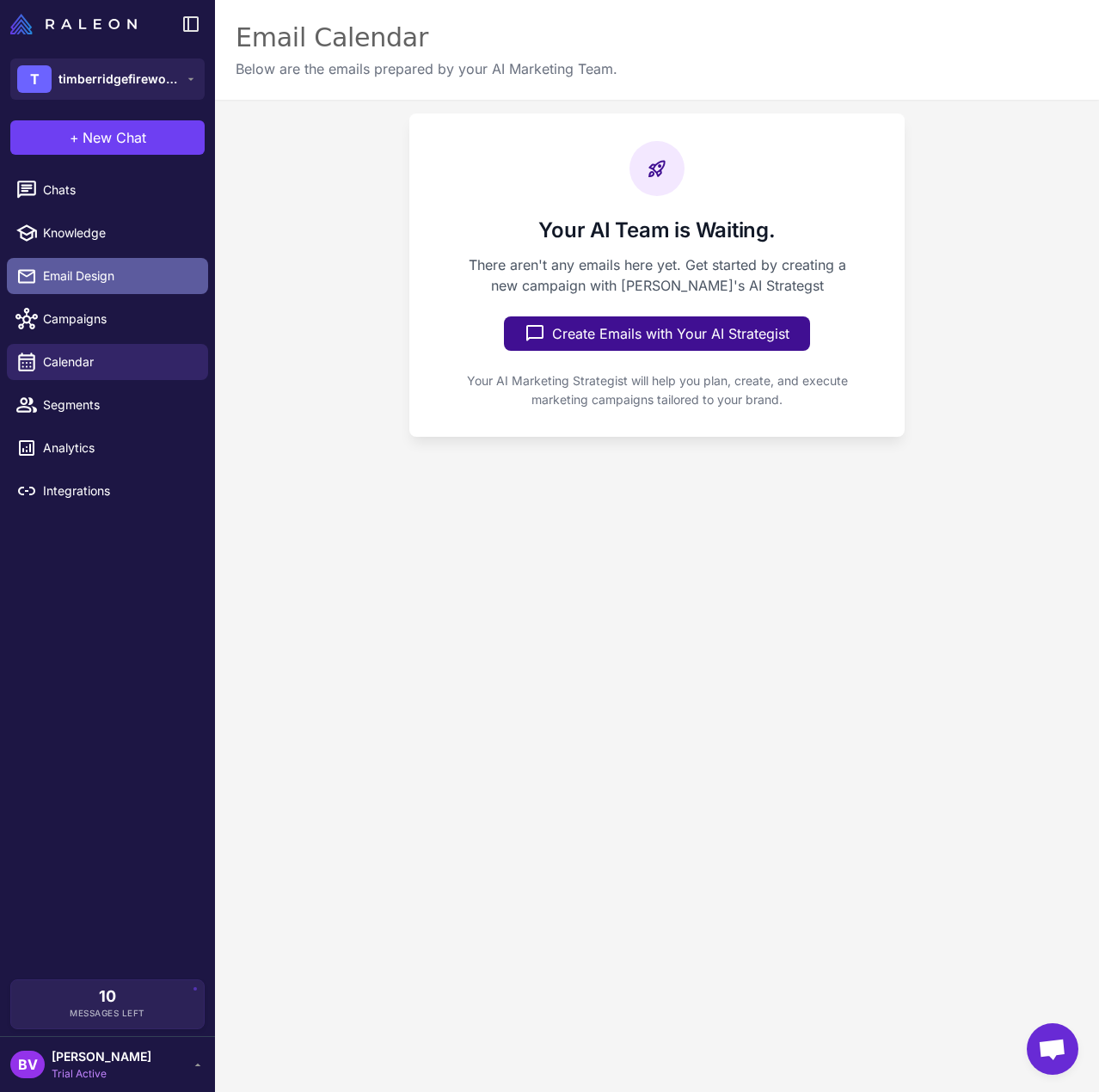
select select
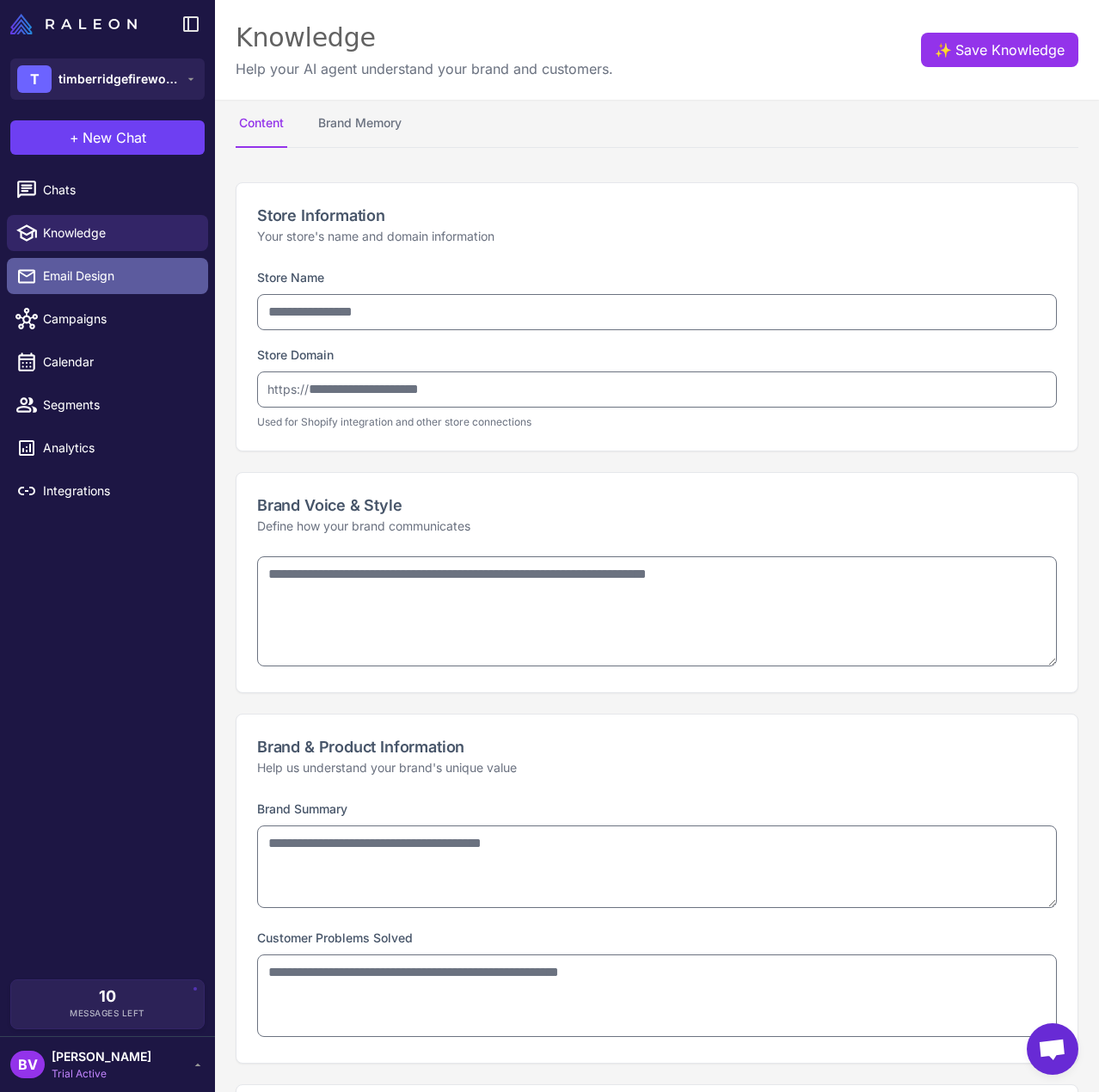
type input "**********"
type textarea "**********"
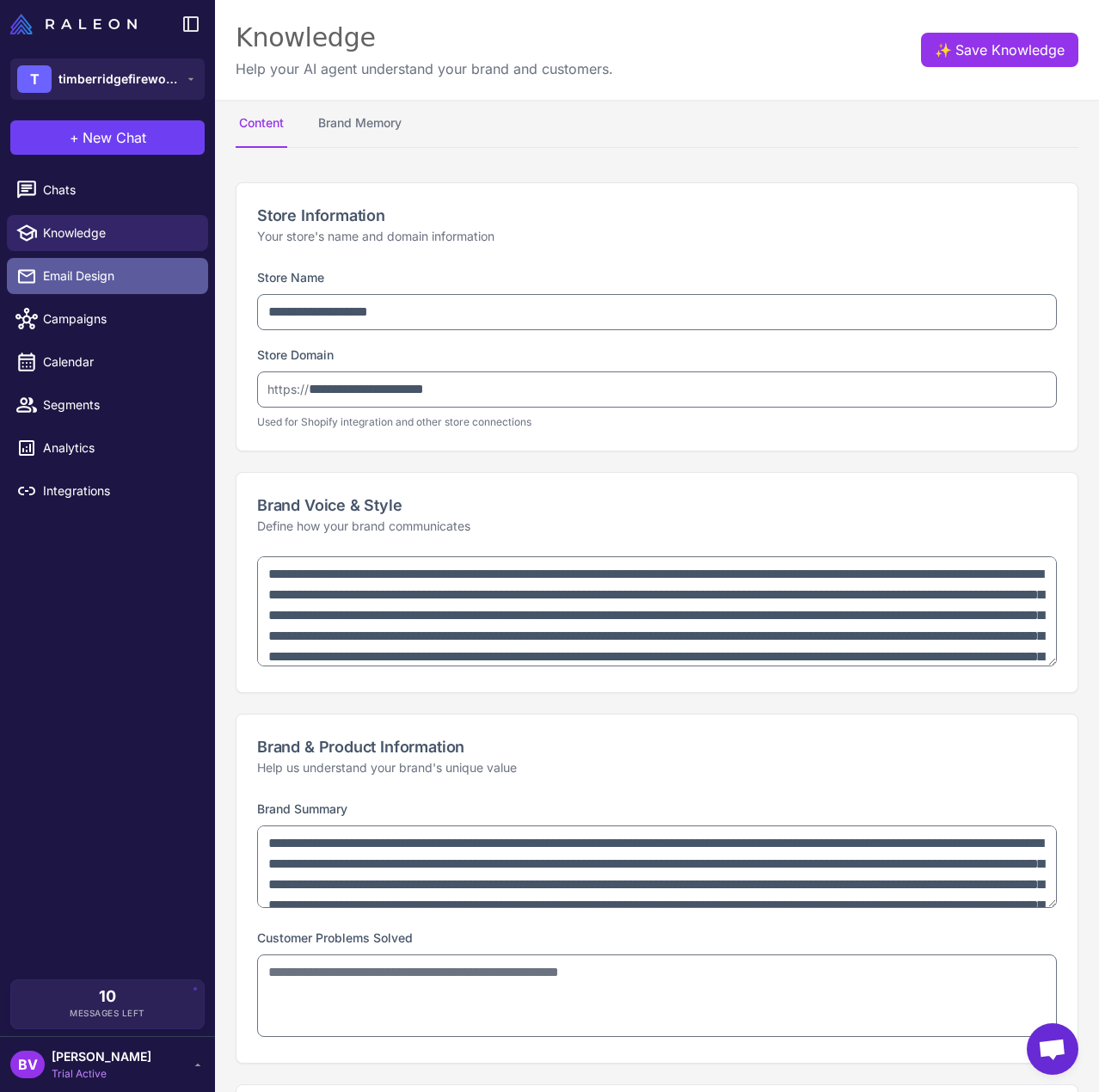
click at [93, 271] on span "Email Design" at bounding box center [118, 276] width 151 height 19
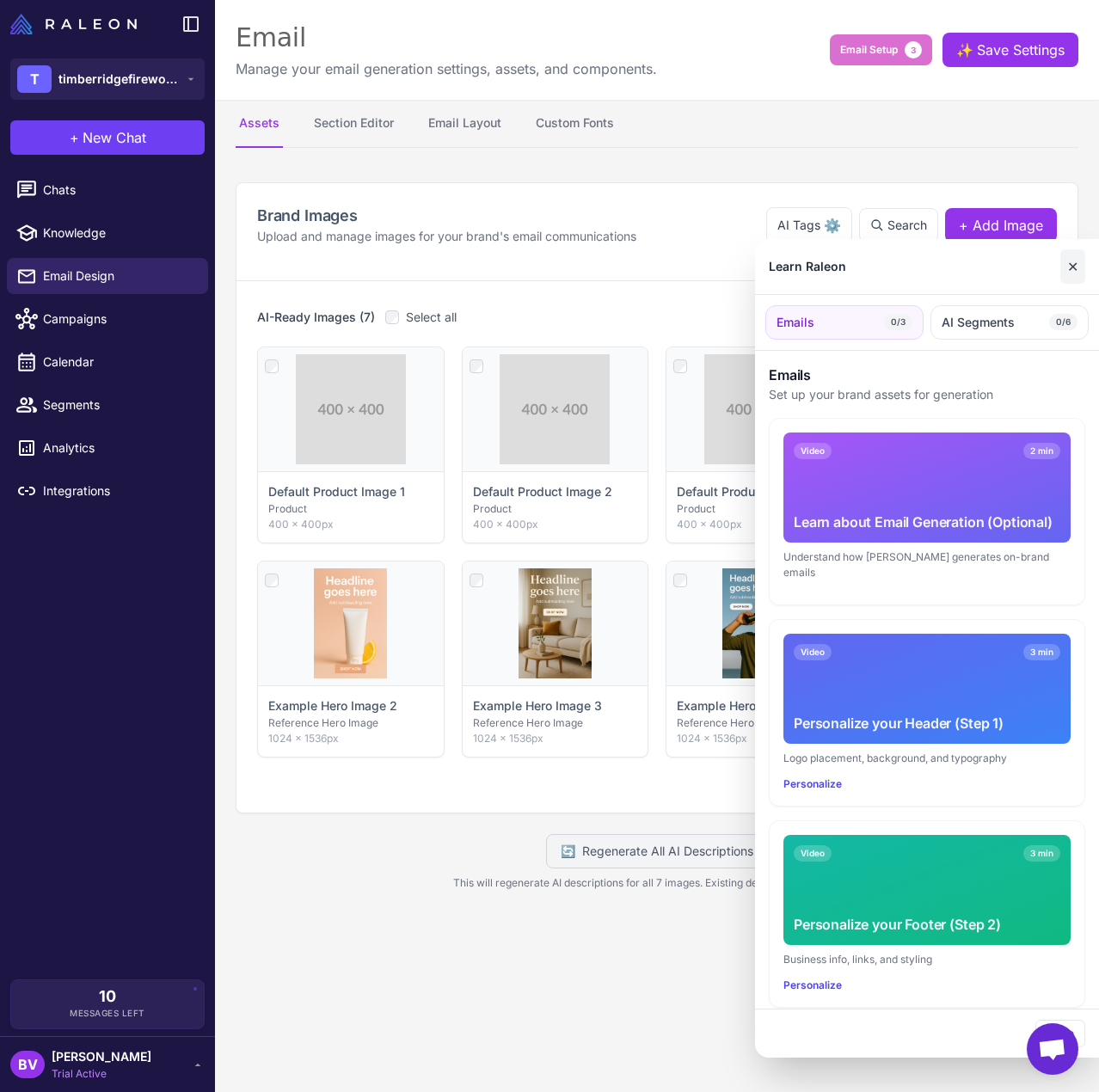
click at [1078, 264] on button "✕" at bounding box center [1073, 266] width 25 height 35
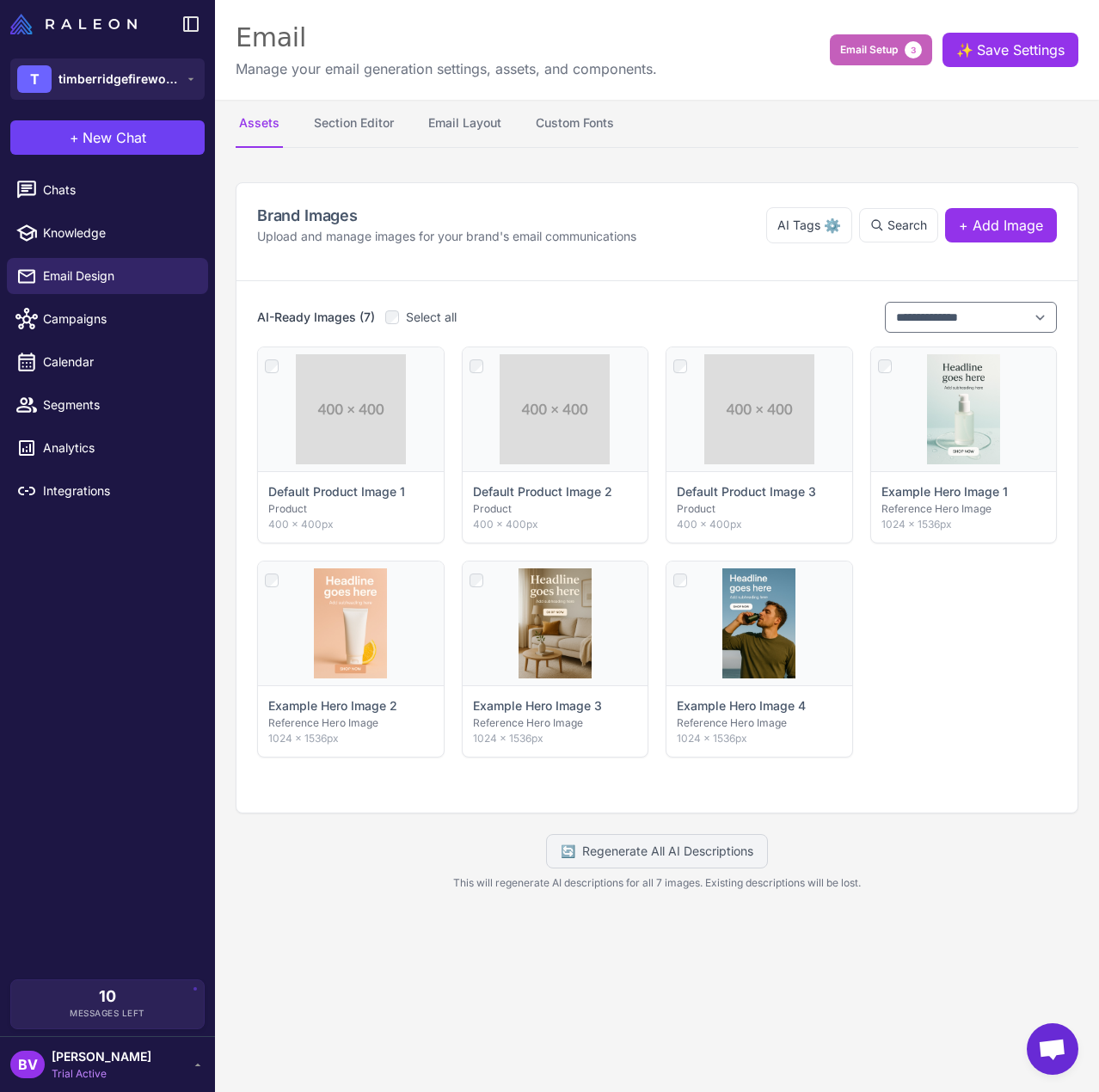
click at [884, 55] on span "Email Setup" at bounding box center [869, 50] width 58 height 15
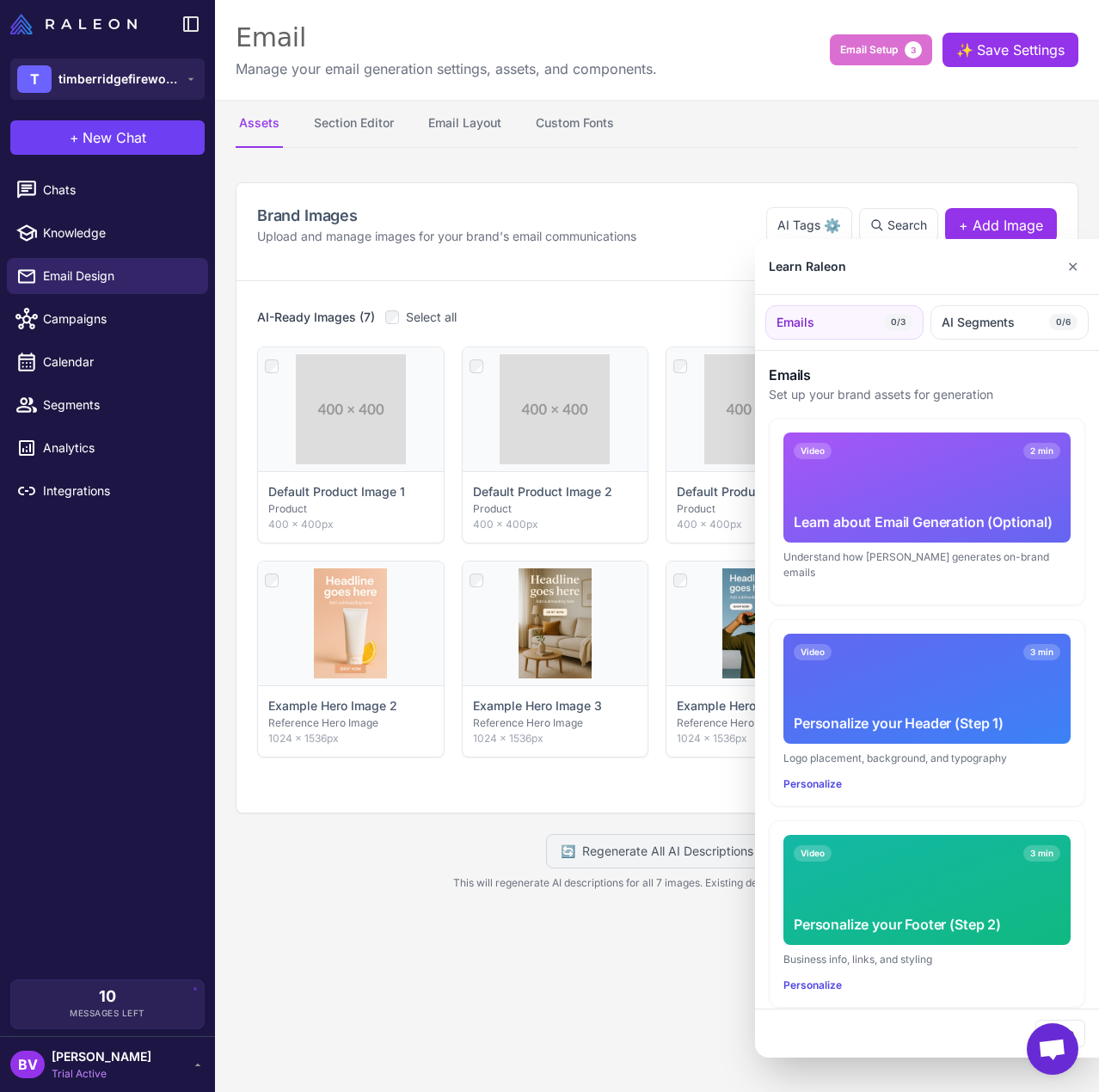
click at [882, 58] on div at bounding box center [549, 546] width 1099 height 1092
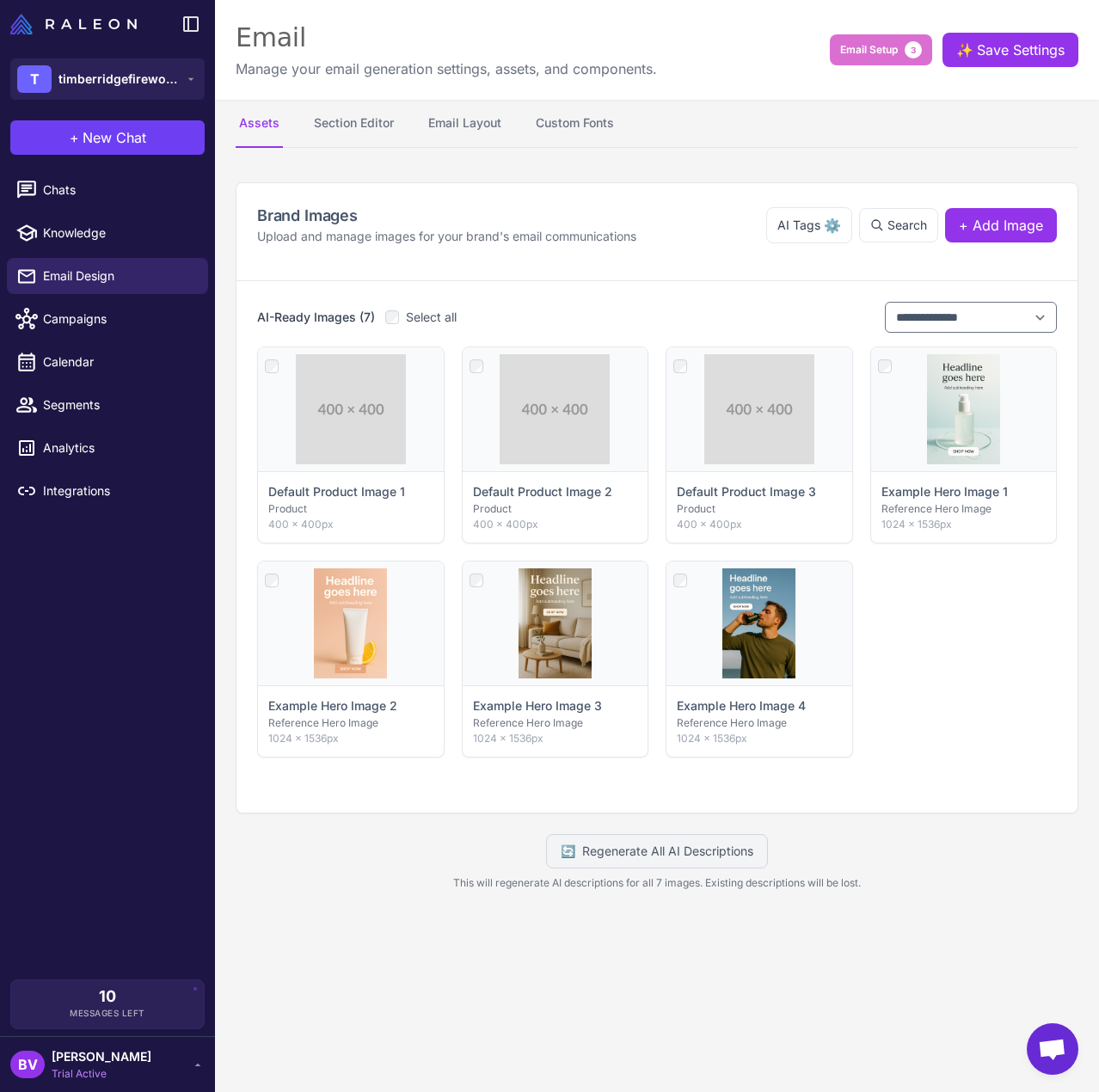
click at [861, 104] on nav "Assets Section Editor Email Layout Custom Fonts" at bounding box center [657, 124] width 843 height 48
click at [109, 184] on span "Chats" at bounding box center [118, 190] width 151 height 19
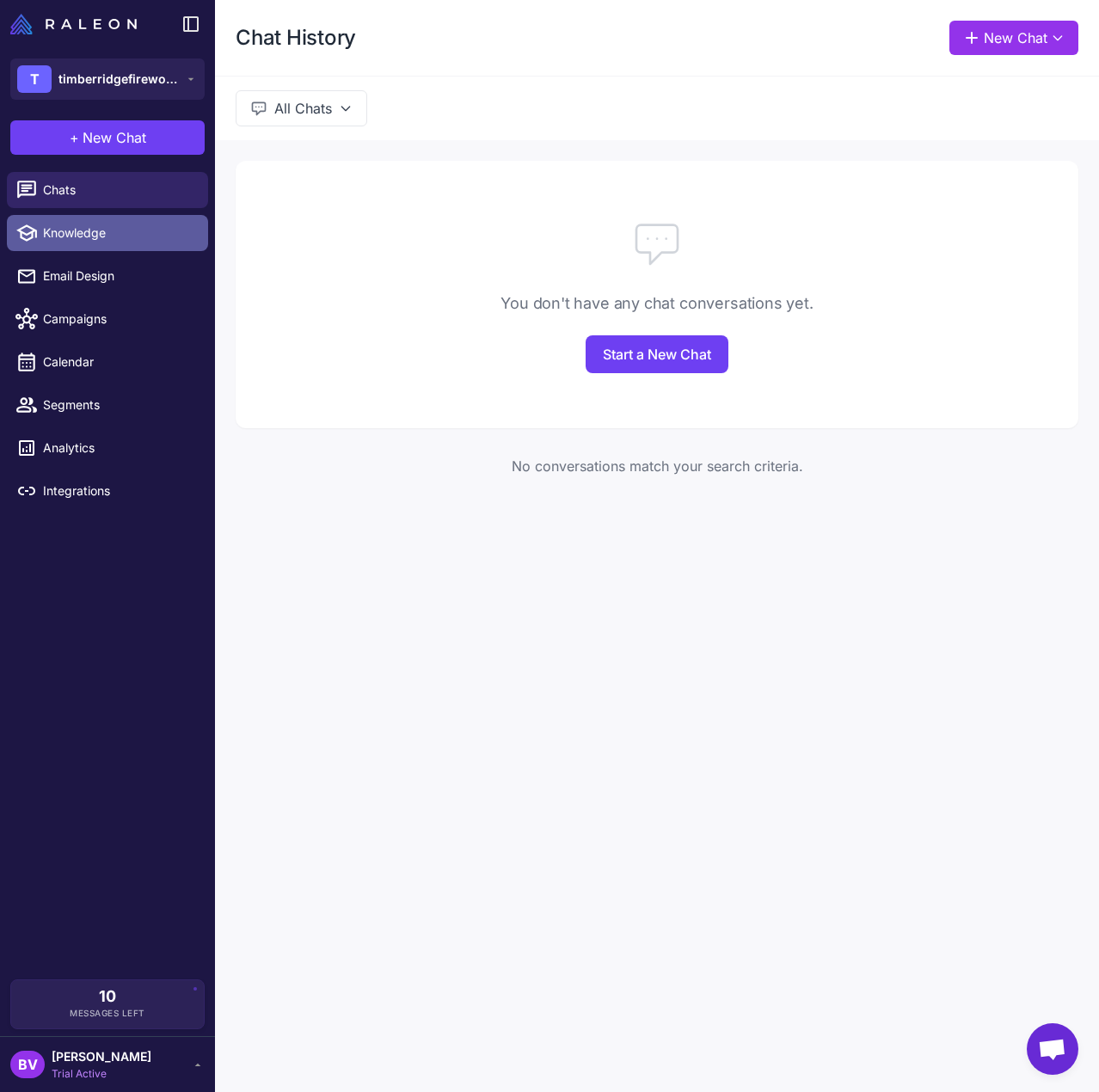
click at [102, 231] on span "Knowledge" at bounding box center [118, 234] width 151 height 19
select select
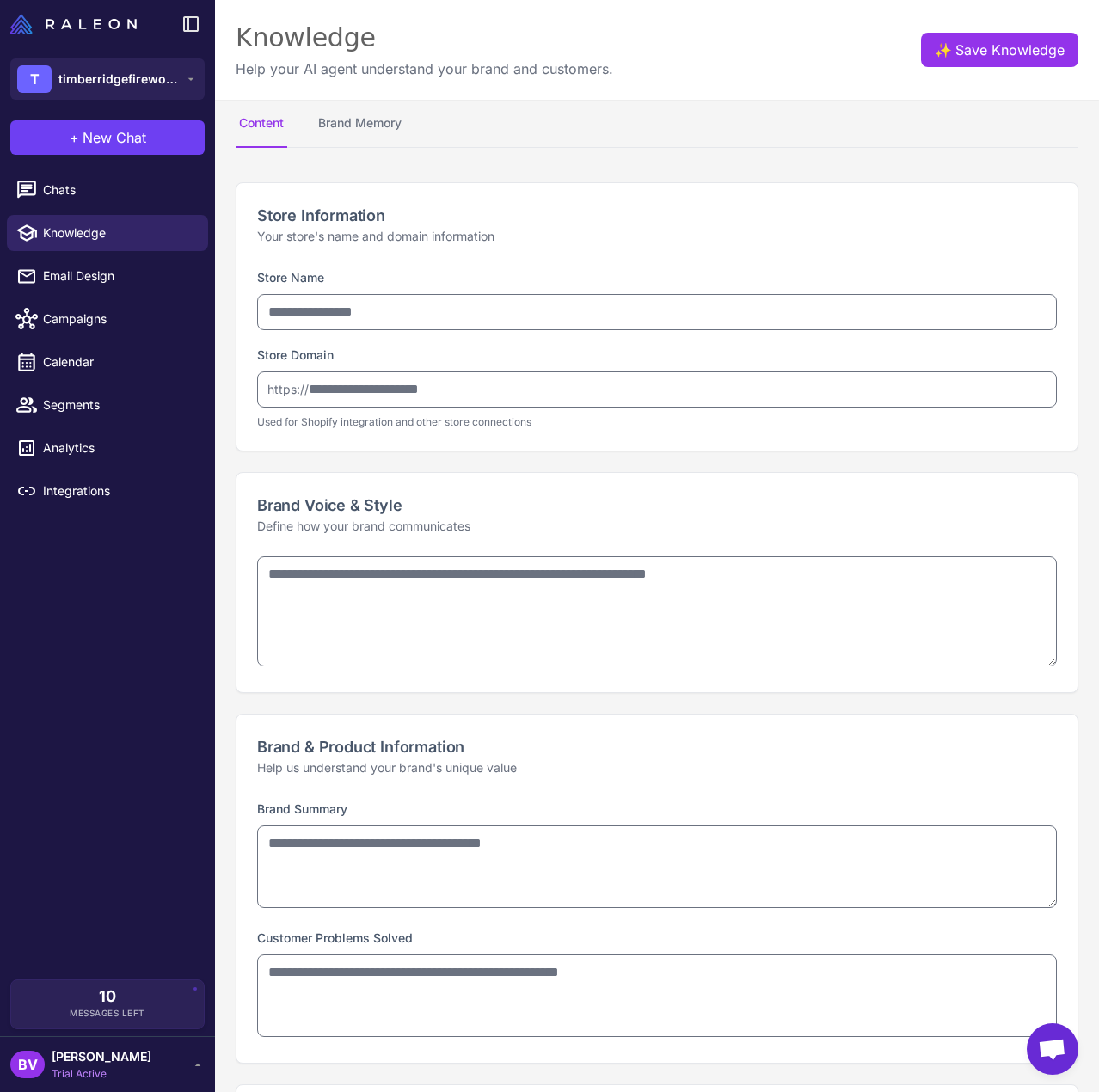
type input "**********"
type textarea "**********"
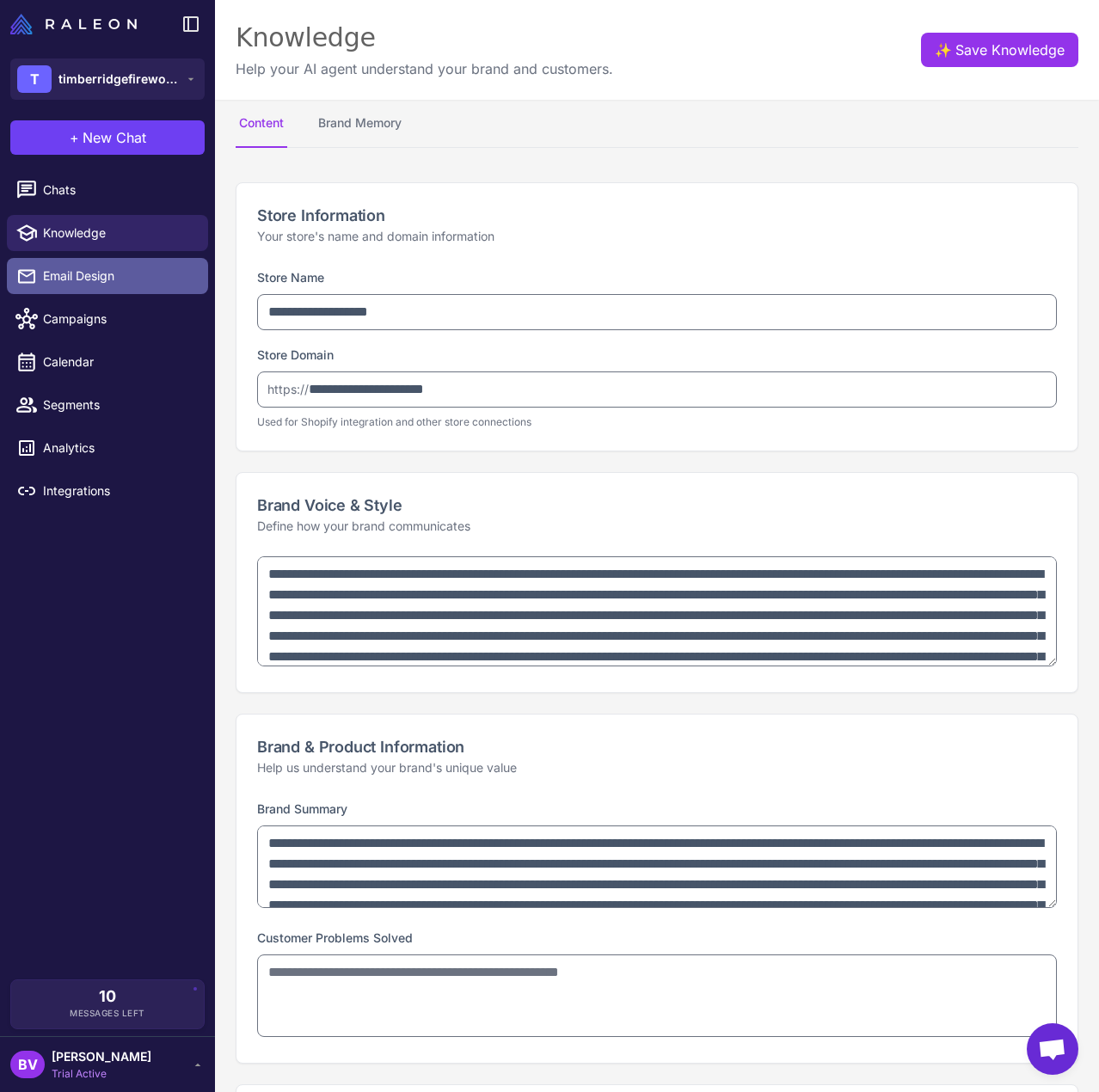
type textarea "**********"
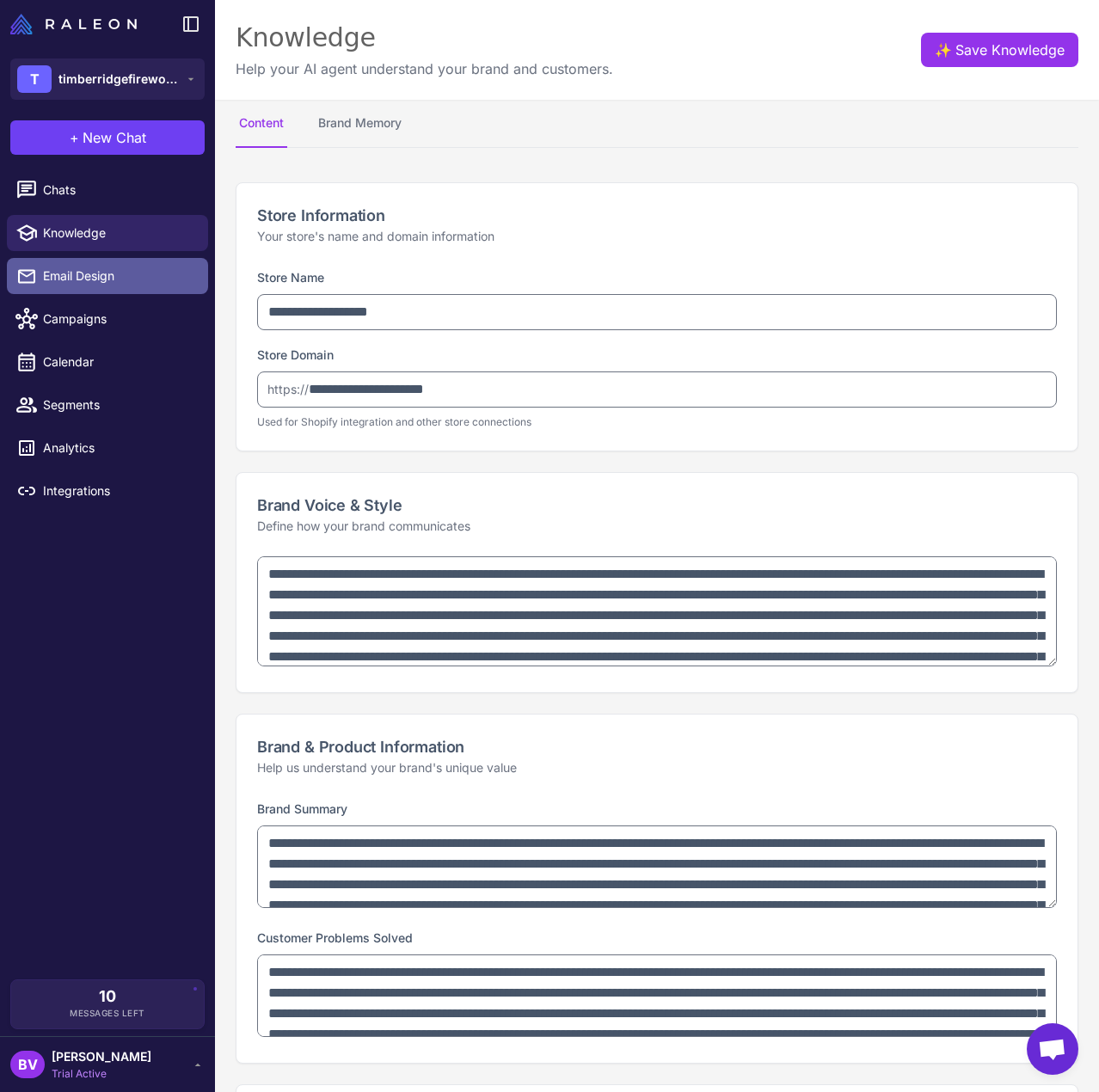
click at [93, 276] on span "Email Design" at bounding box center [118, 276] width 151 height 19
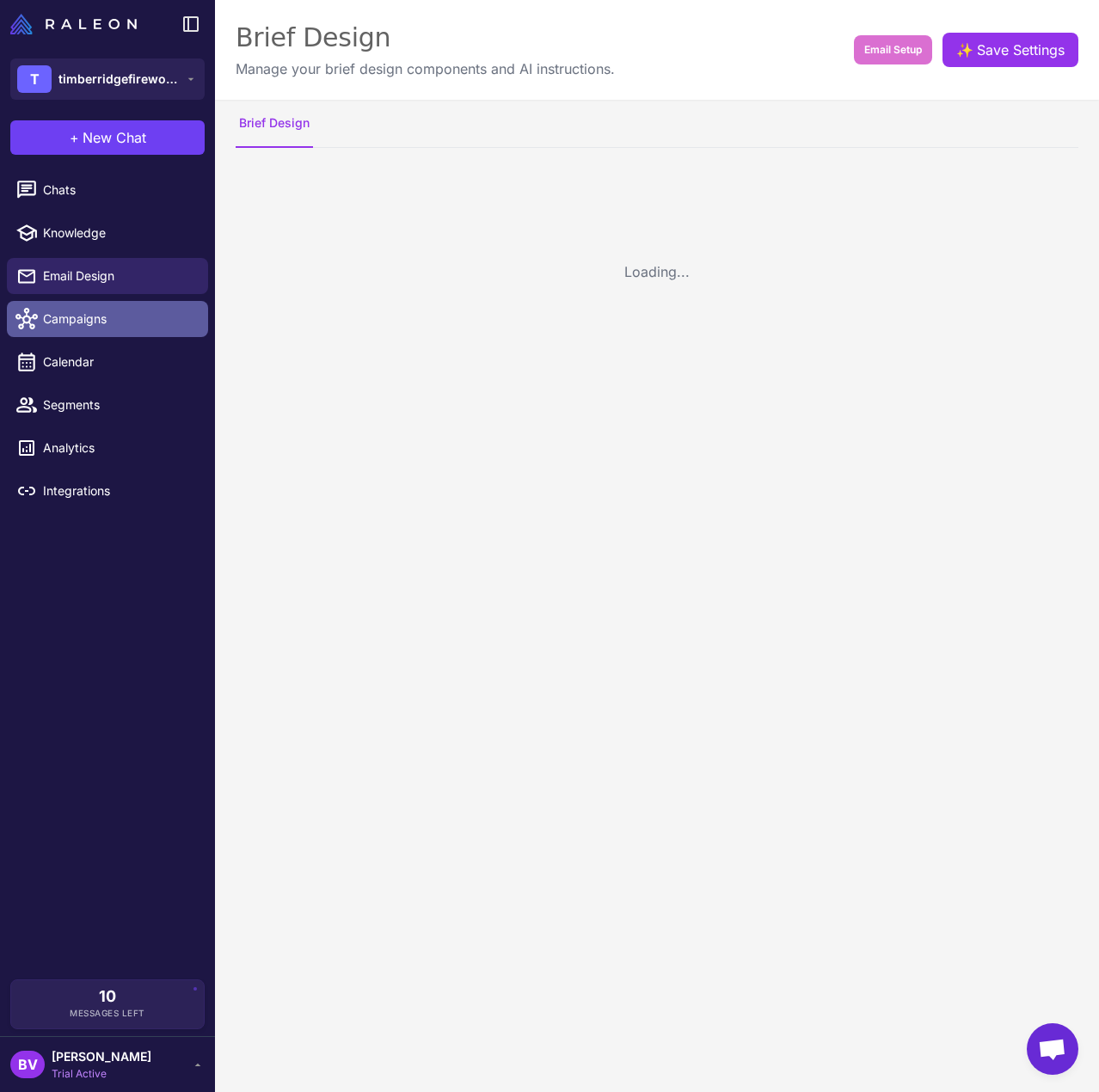
click at [95, 318] on span "Campaigns" at bounding box center [118, 319] width 151 height 19
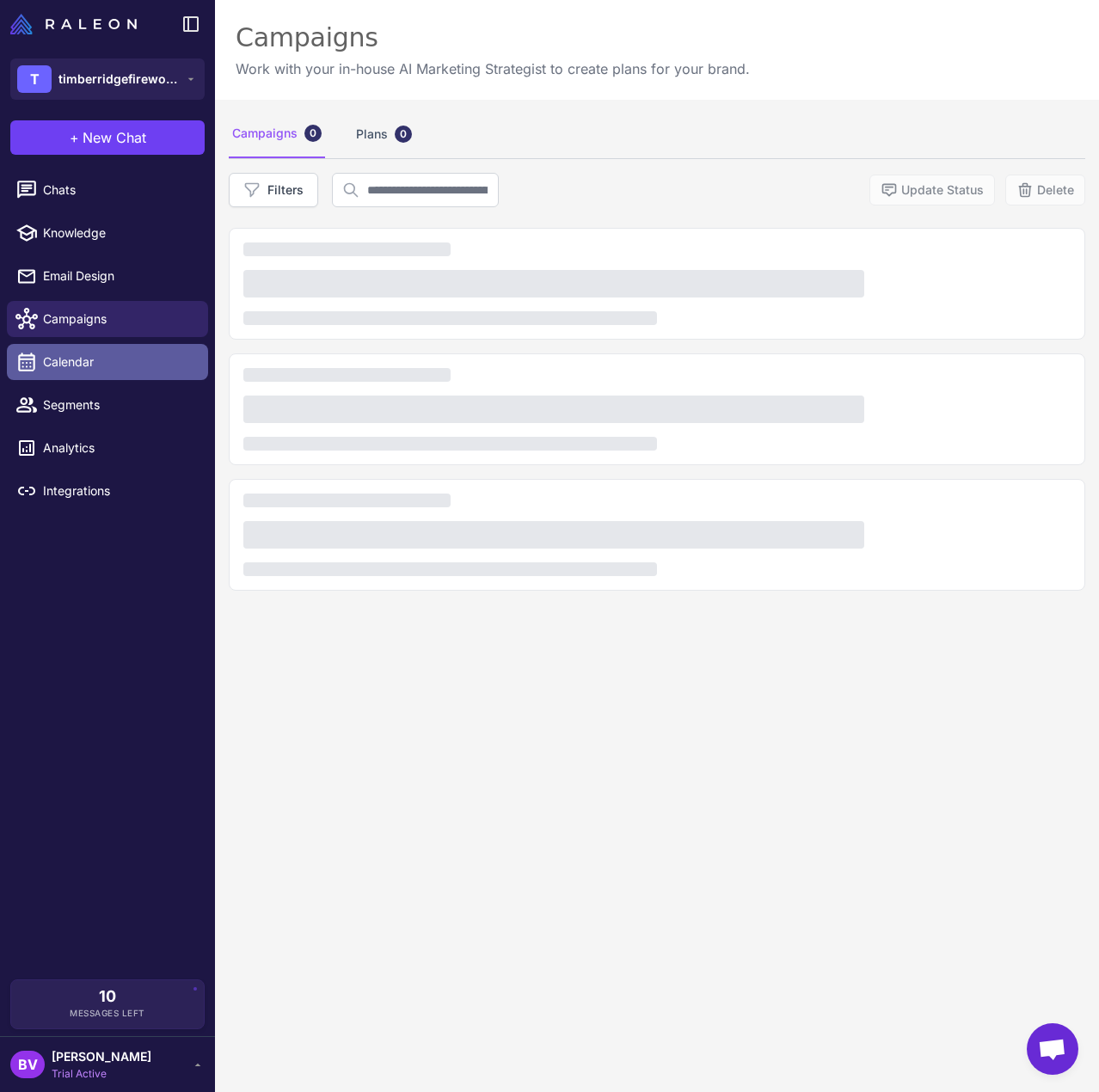
click at [97, 357] on span "Calendar" at bounding box center [118, 362] width 151 height 19
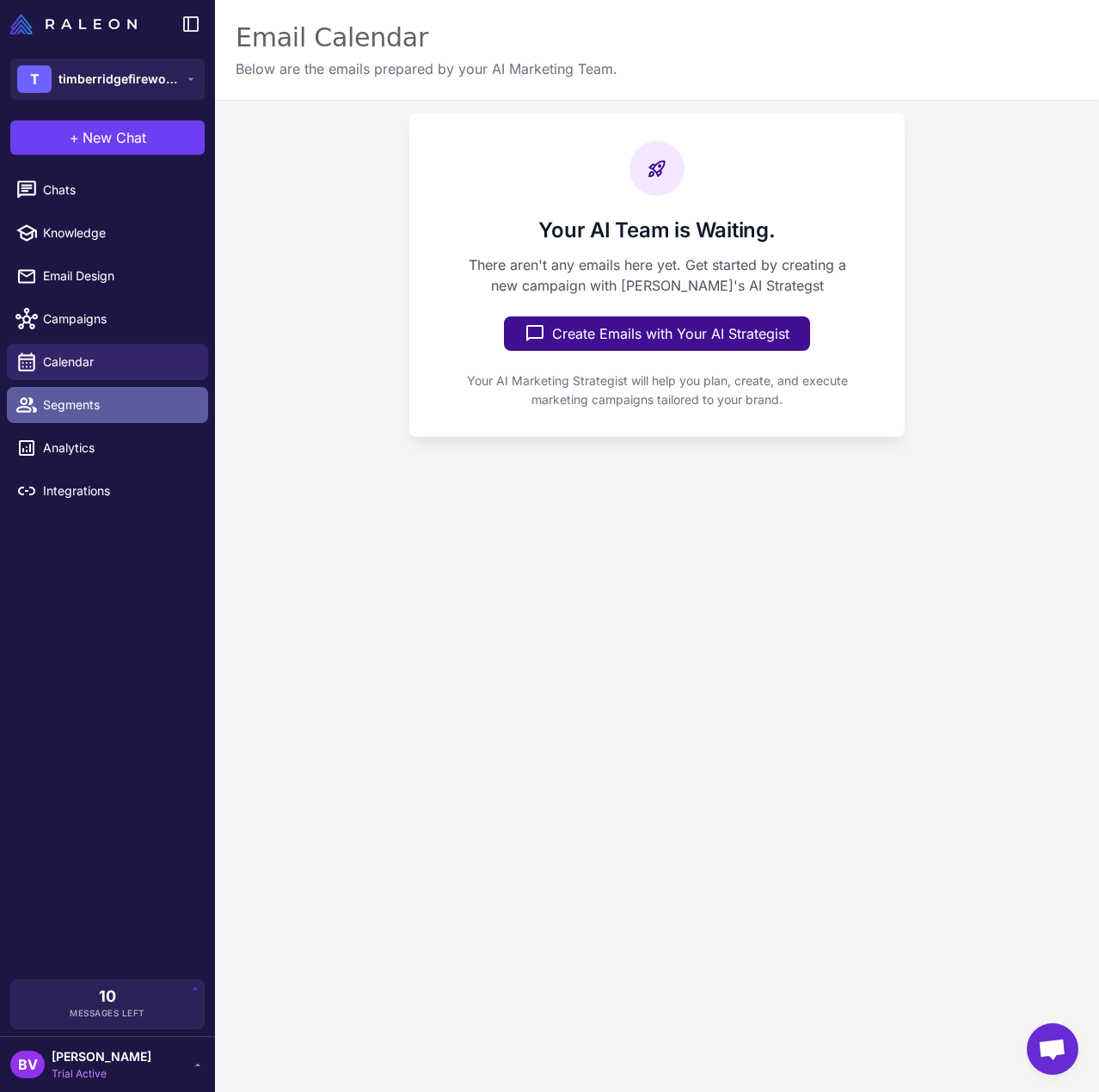
click at [91, 401] on span "Segments" at bounding box center [118, 405] width 151 height 19
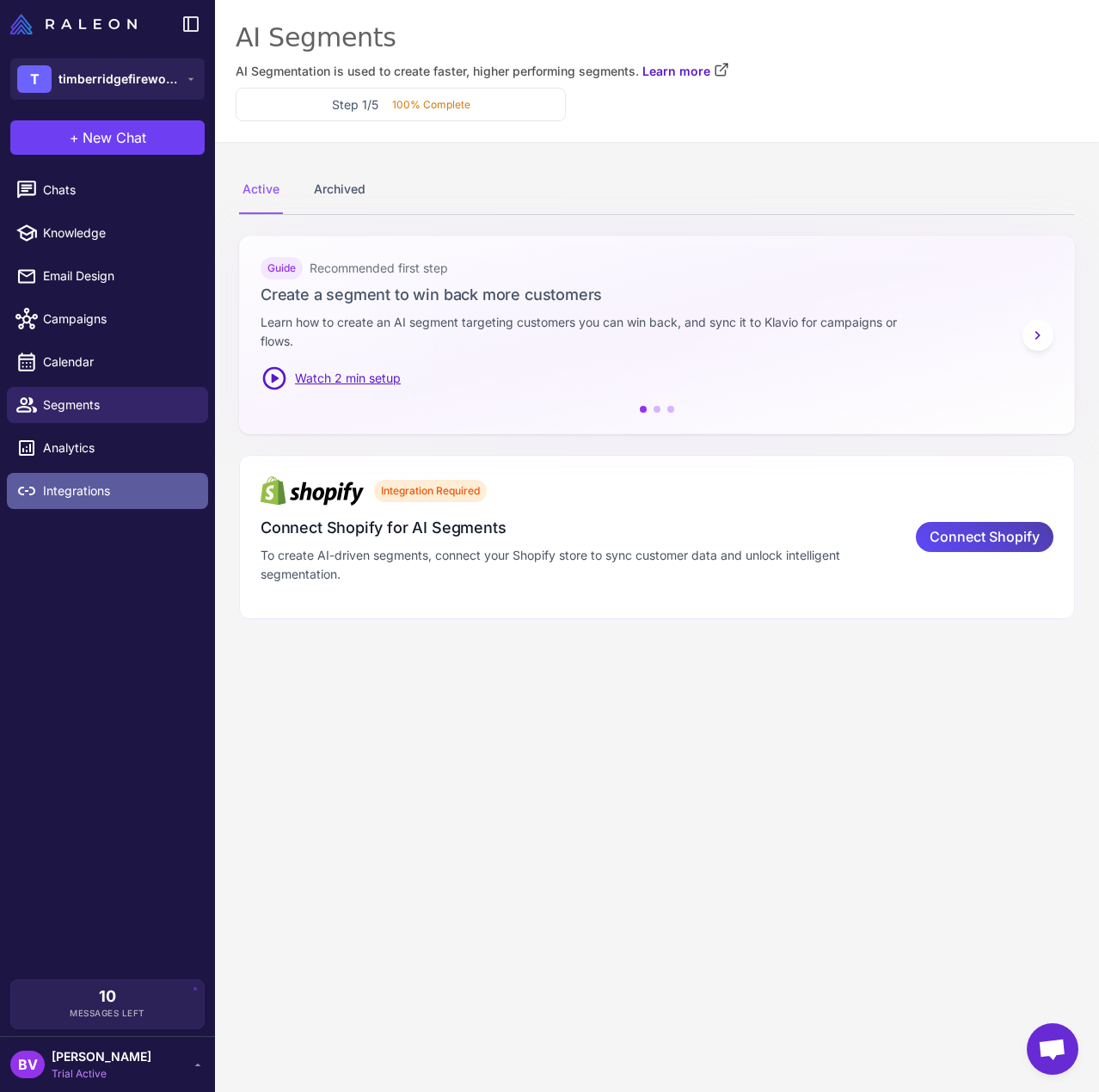
click at [98, 500] on span "Integrations" at bounding box center [118, 491] width 151 height 19
